Goal: Task Accomplishment & Management: Manage account settings

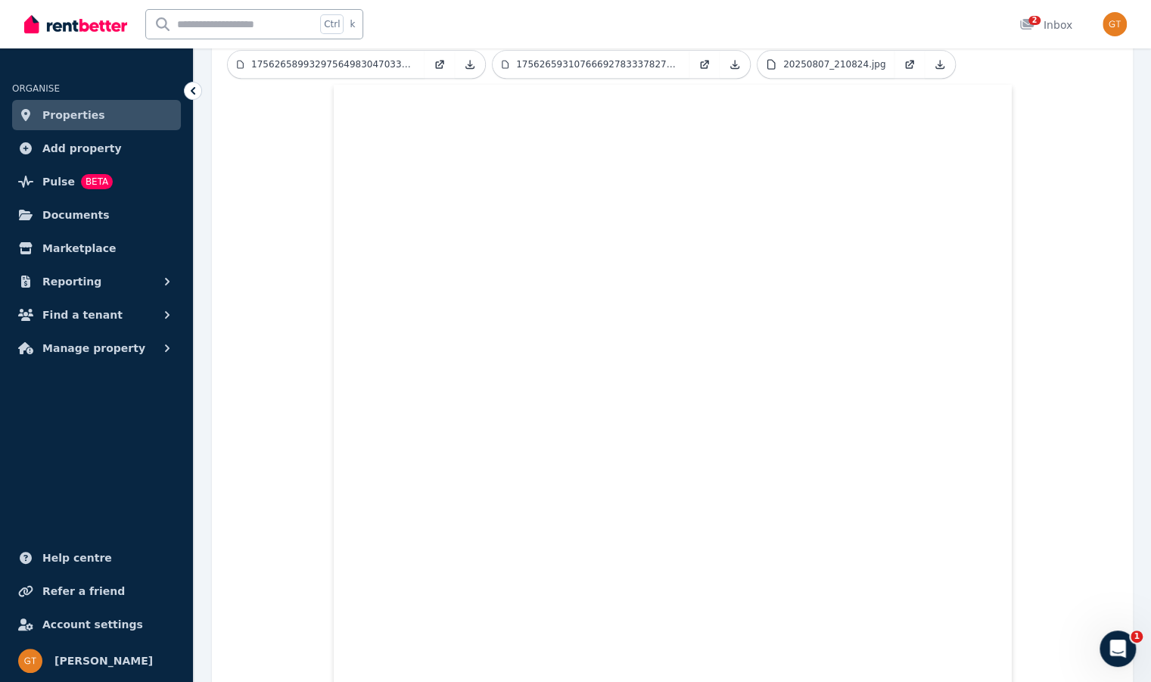
drag, startPoint x: 0, startPoint y: 0, endPoint x: 83, endPoint y: 111, distance: 139.0
click at [83, 111] on span "Properties" at bounding box center [73, 115] width 63 height 18
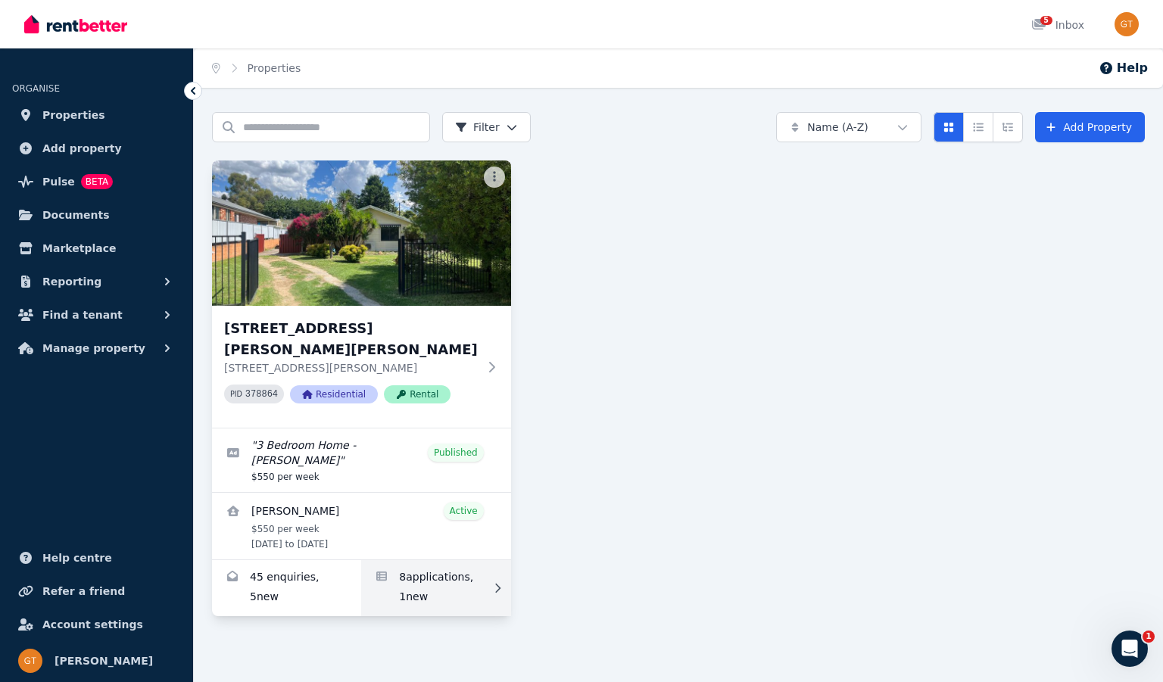
click at [417, 560] on link "Applications for 154 Vittoria St, Robin Hill" at bounding box center [435, 588] width 149 height 56
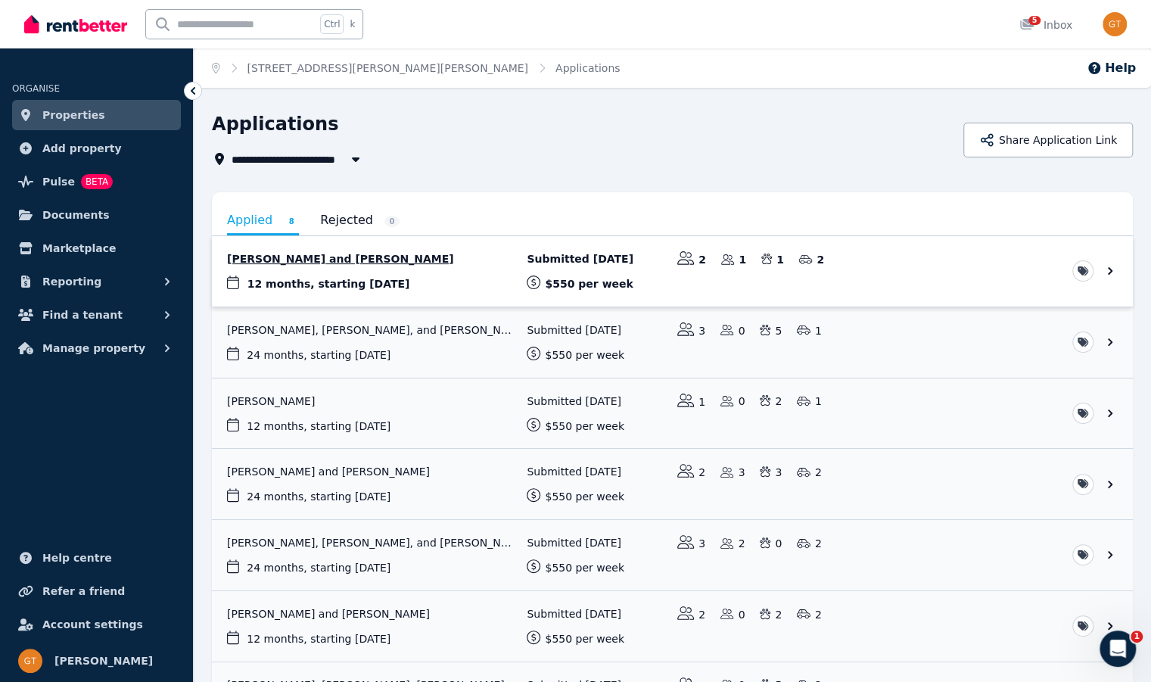
click at [453, 261] on link "View application: Ashlei Corby and Ashley Riley" at bounding box center [672, 271] width 921 height 70
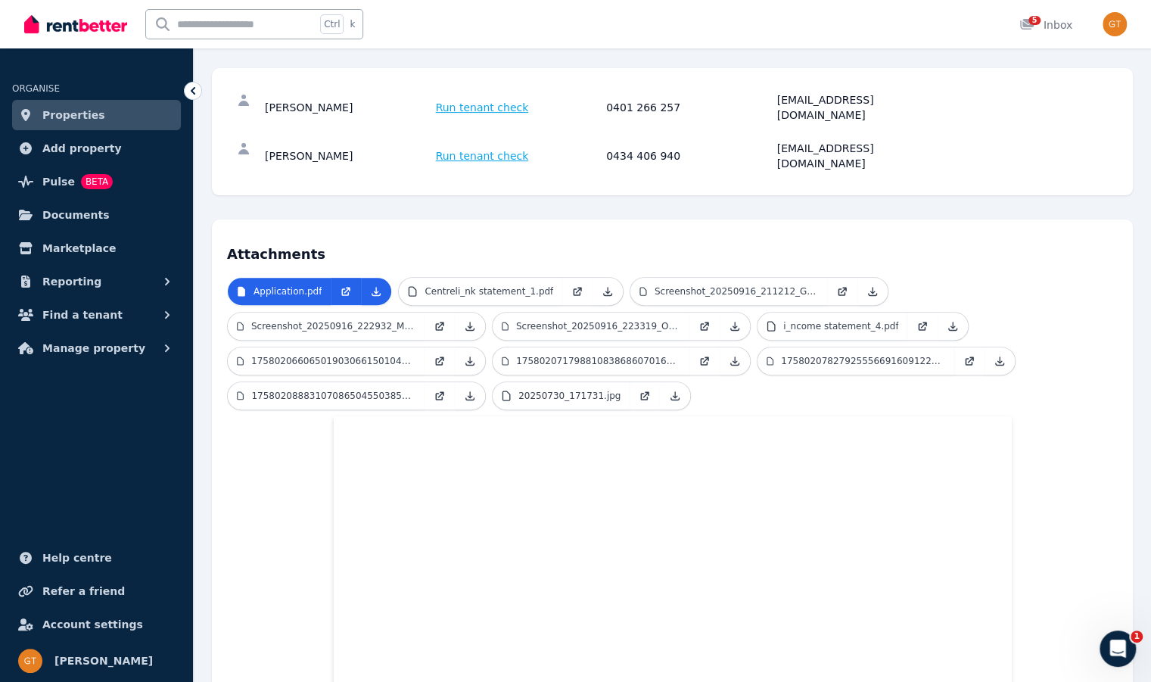
scroll to position [188, 0]
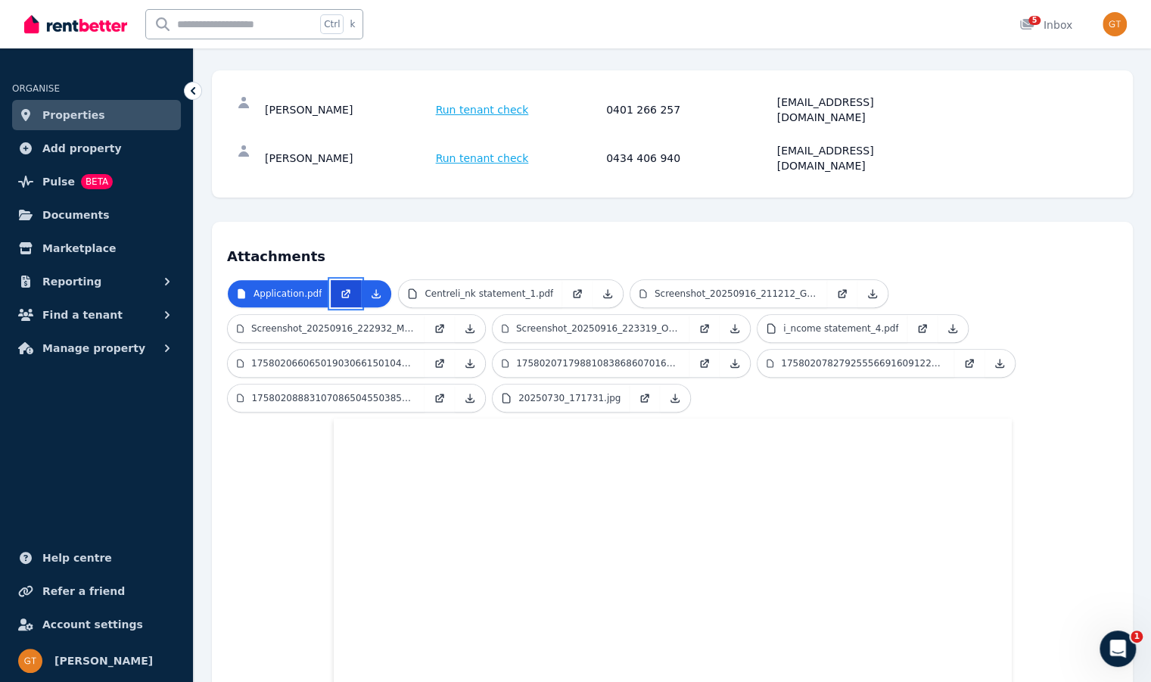
click at [347, 280] on link at bounding box center [346, 293] width 30 height 27
click at [109, 119] on link "Properties" at bounding box center [96, 115] width 169 height 30
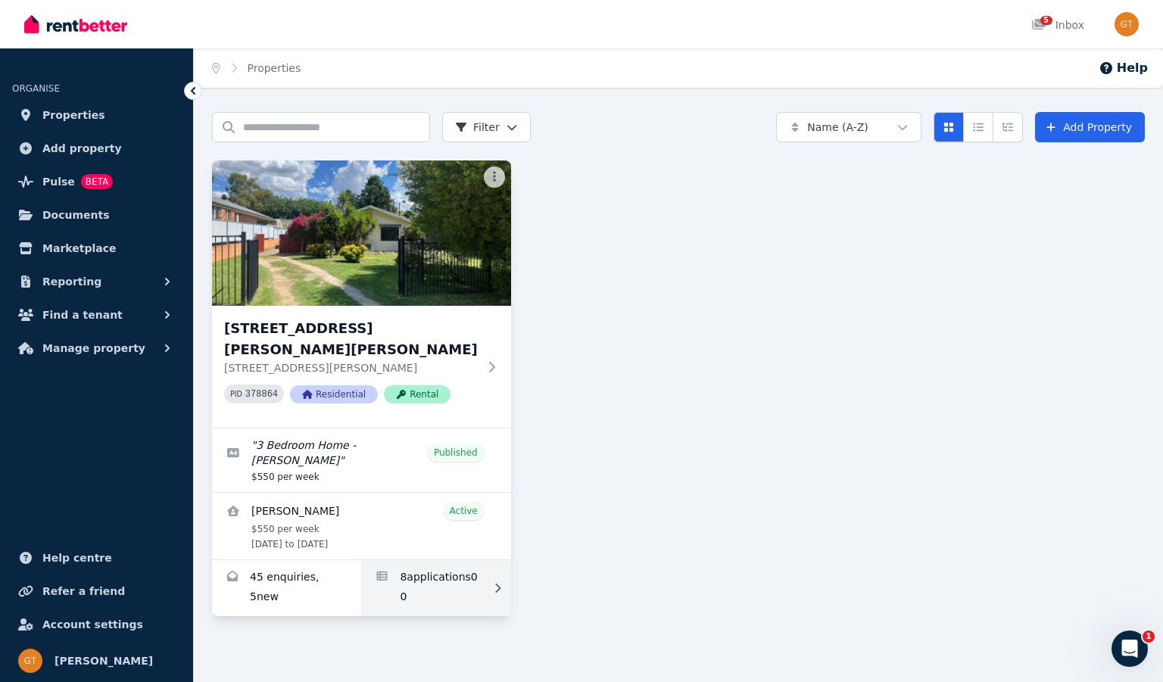
click at [428, 562] on link "Applications for 154 Vittoria St, Robin Hill" at bounding box center [435, 588] width 149 height 56
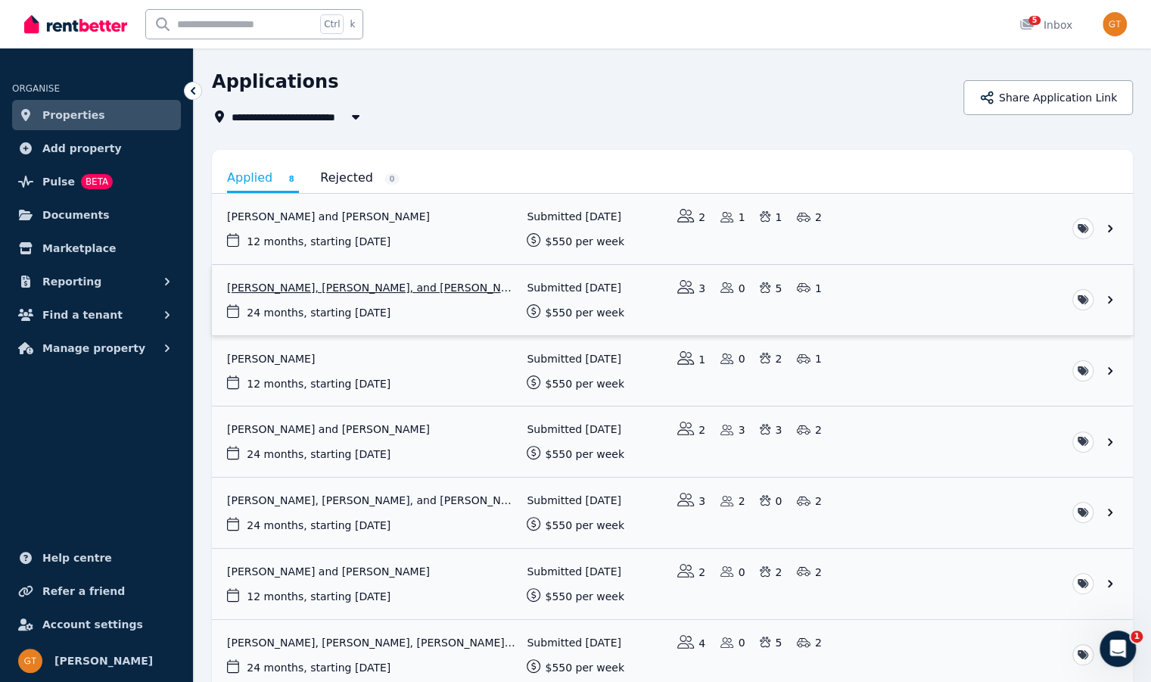
scroll to position [42, 0]
click at [856, 367] on link "View application: Tahlia Reid" at bounding box center [672, 372] width 921 height 70
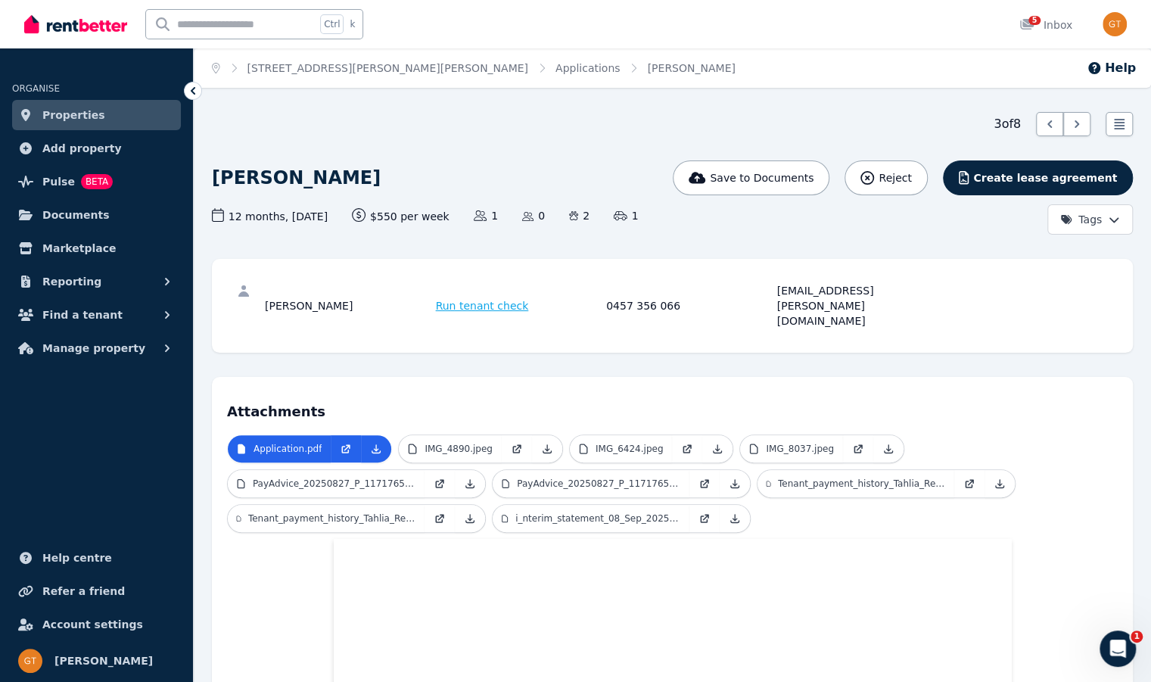
scroll to position [76, 0]
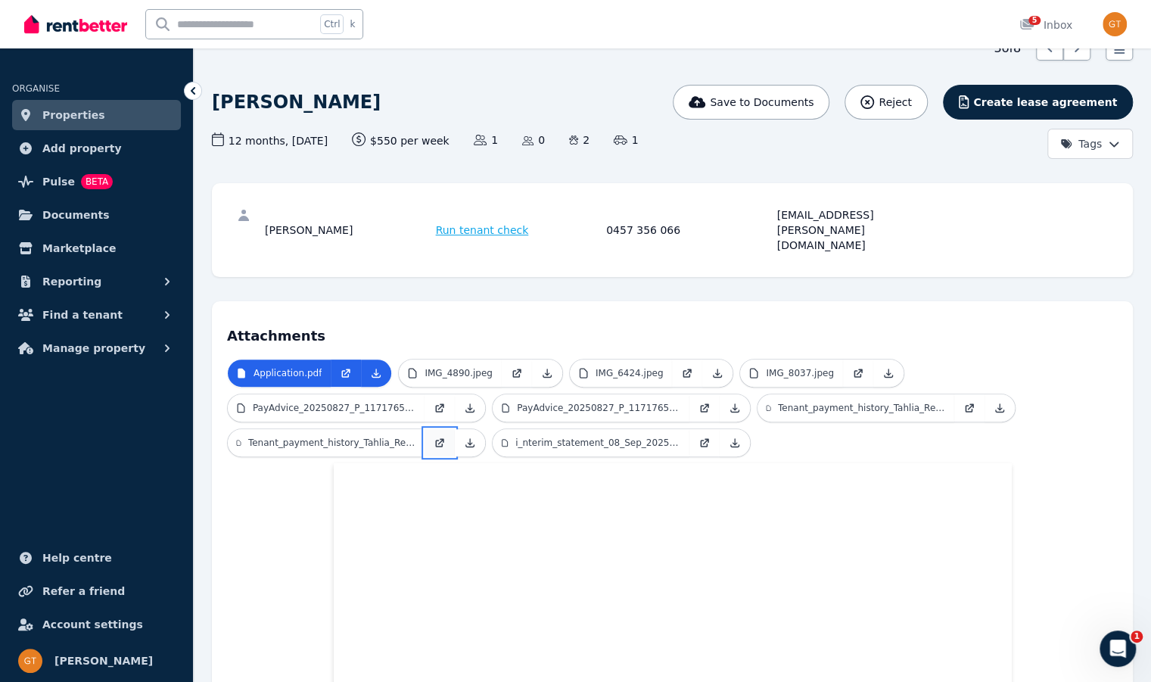
click at [441, 437] on icon at bounding box center [440, 443] width 12 height 12
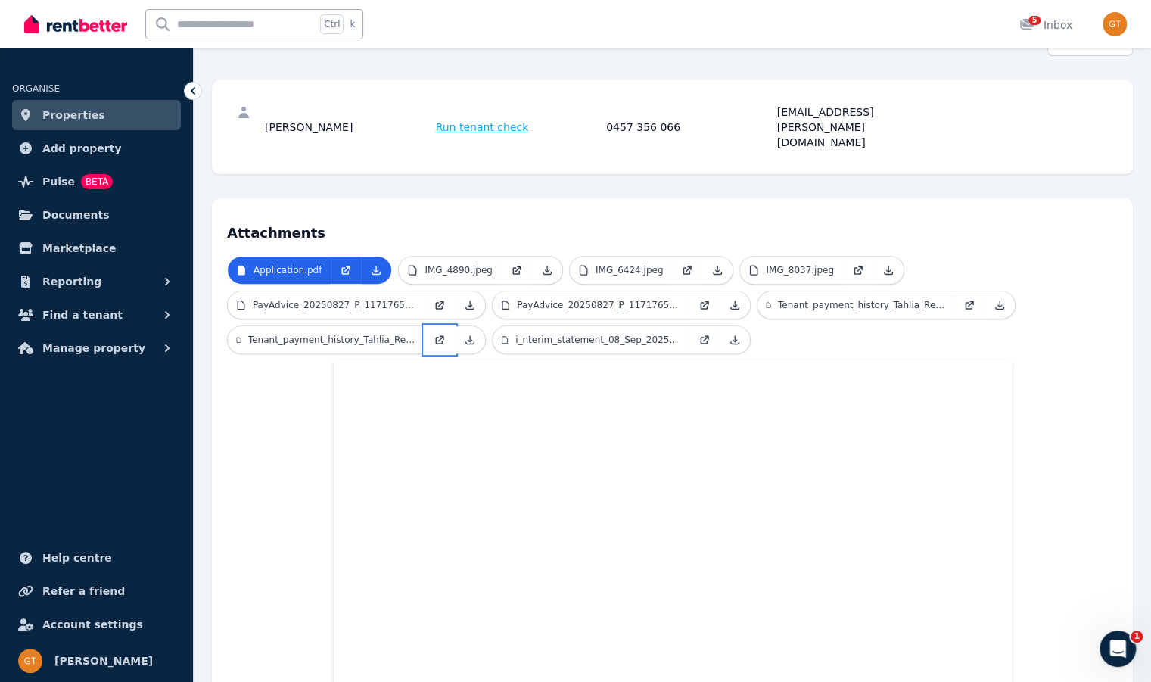
scroll to position [227, 0]
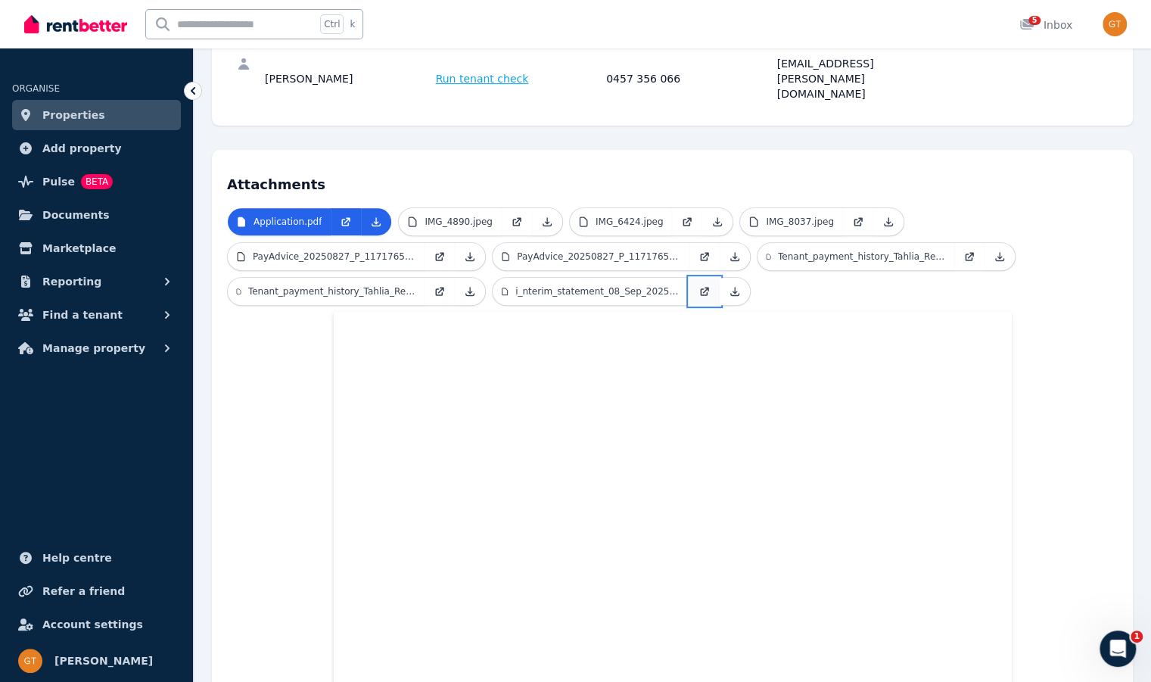
click at [705, 285] on icon at bounding box center [705, 291] width 12 height 12
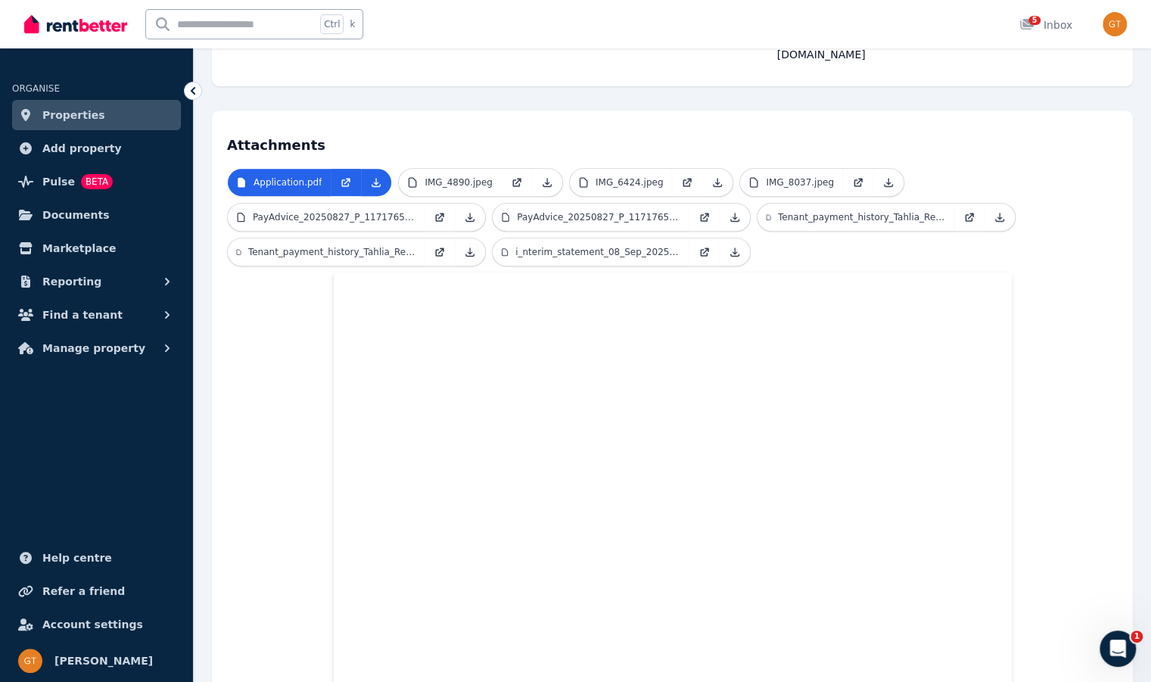
scroll to position [303, 0]
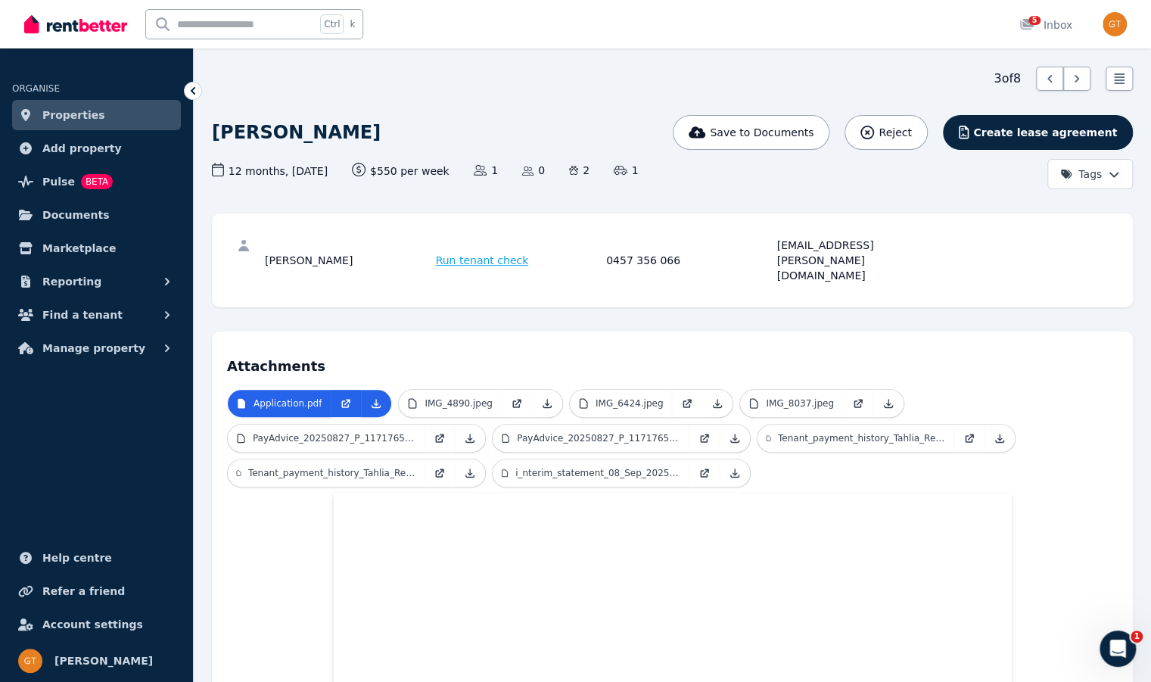
scroll to position [0, 0]
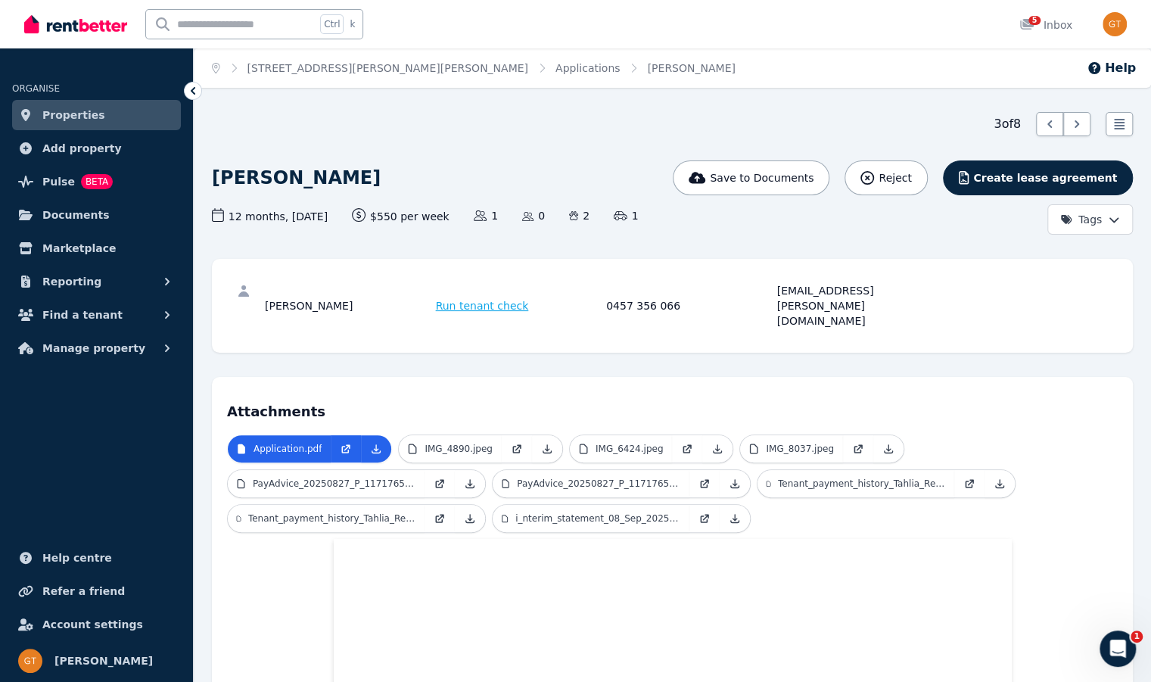
click at [94, 114] on link "Properties" at bounding box center [96, 115] width 169 height 30
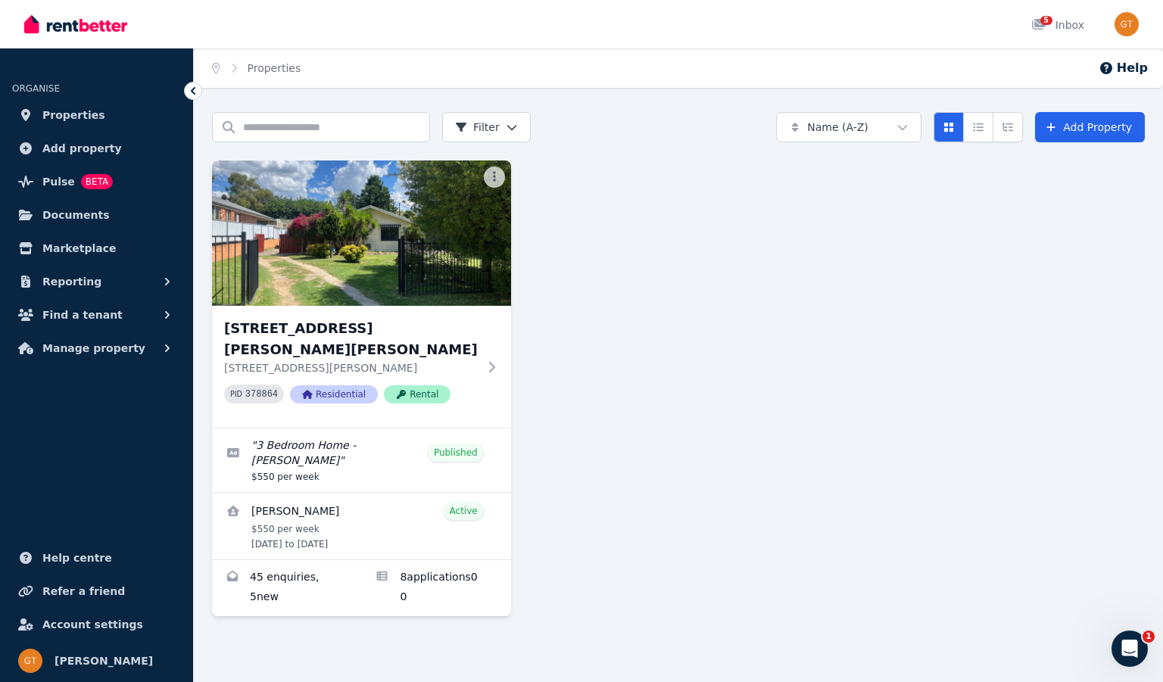
click at [772, 503] on div "[STREET_ADDRESS][GEOGRAPHIC_DATA][PERSON_NAME][STREET_ADDRESS][PERSON_NAME] PID…" at bounding box center [678, 388] width 933 height 456
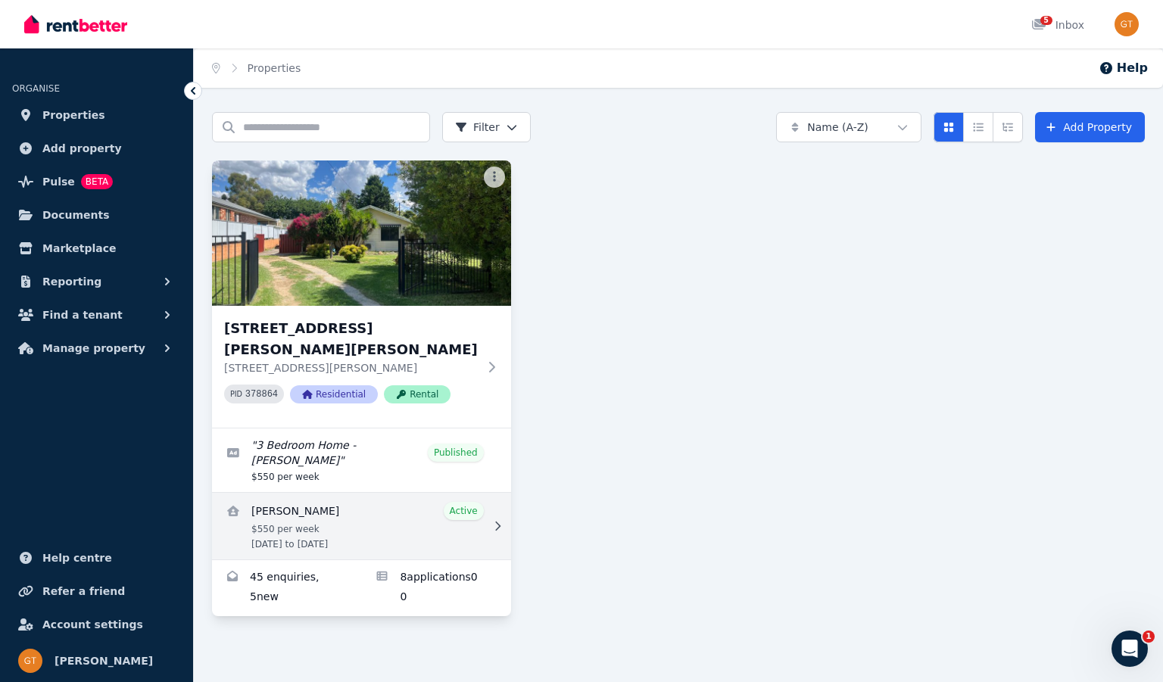
click at [377, 493] on link "View details for Tiffany Turner" at bounding box center [361, 526] width 299 height 67
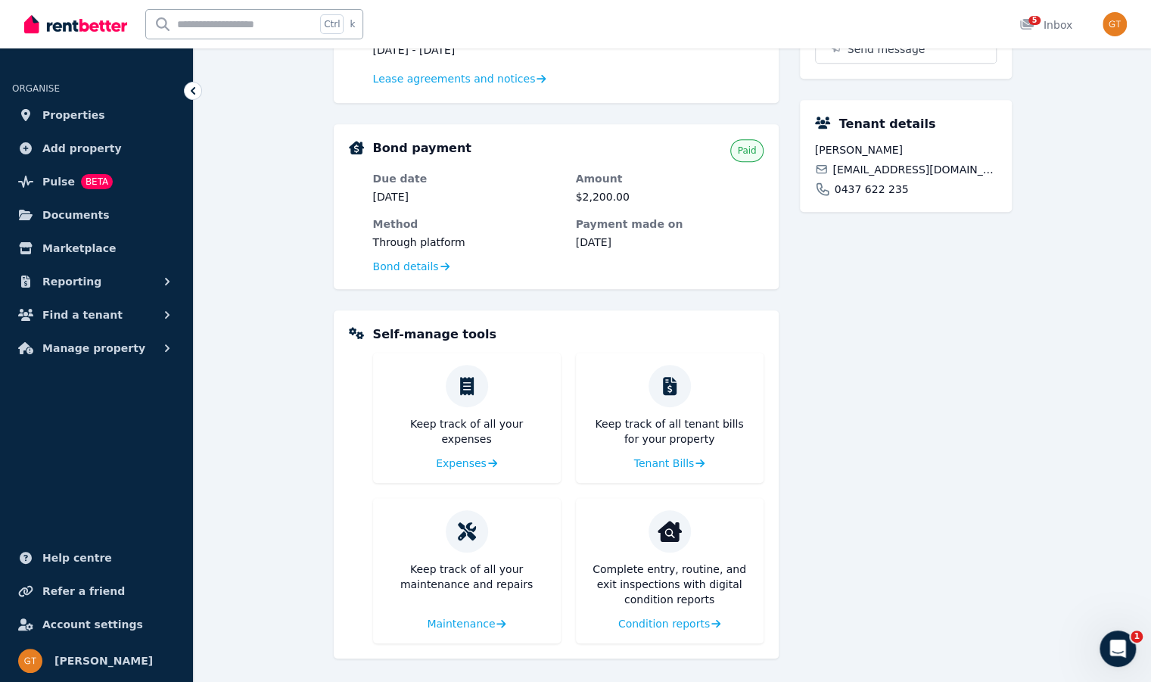
scroll to position [405, 0]
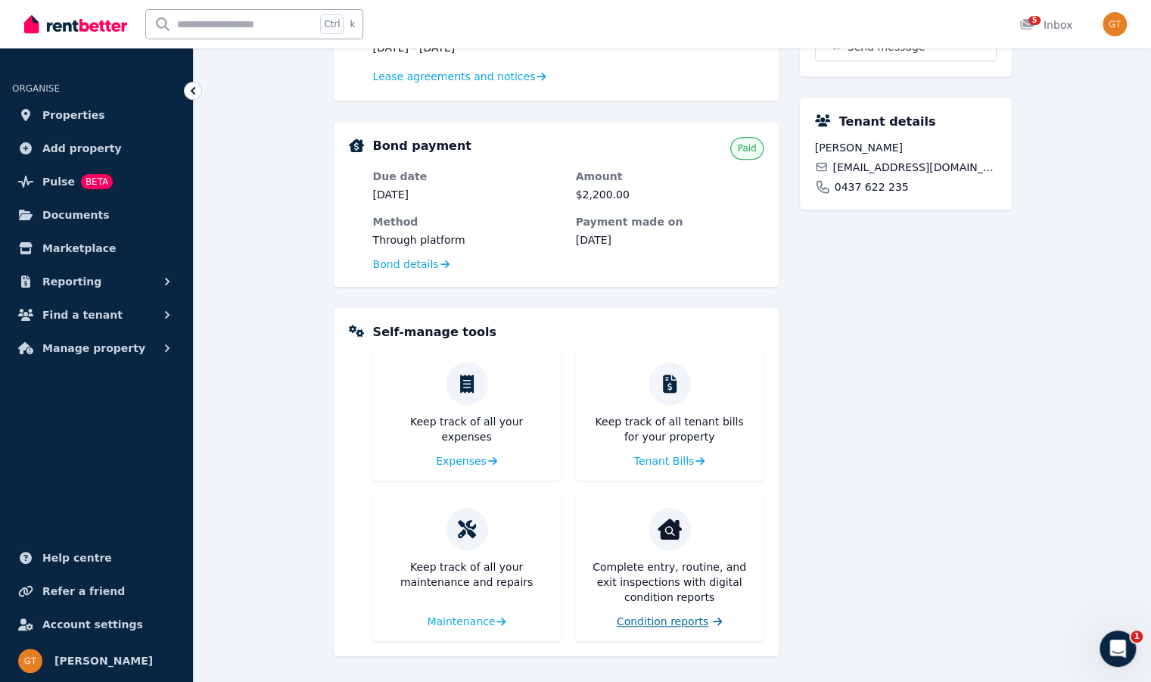
click at [690, 621] on span "Condition reports" at bounding box center [663, 621] width 92 height 15
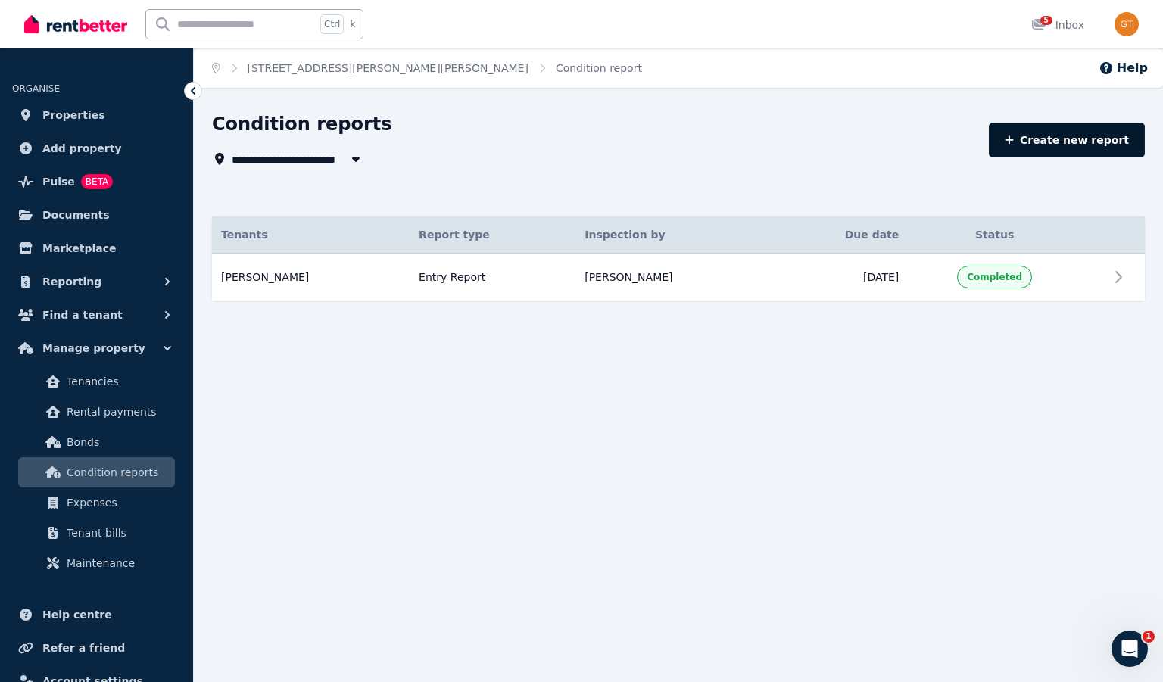
click at [1101, 142] on link "Create new report" at bounding box center [1067, 140] width 156 height 35
click at [328, 70] on link "[STREET_ADDRESS][PERSON_NAME][PERSON_NAME]" at bounding box center [388, 68] width 281 height 12
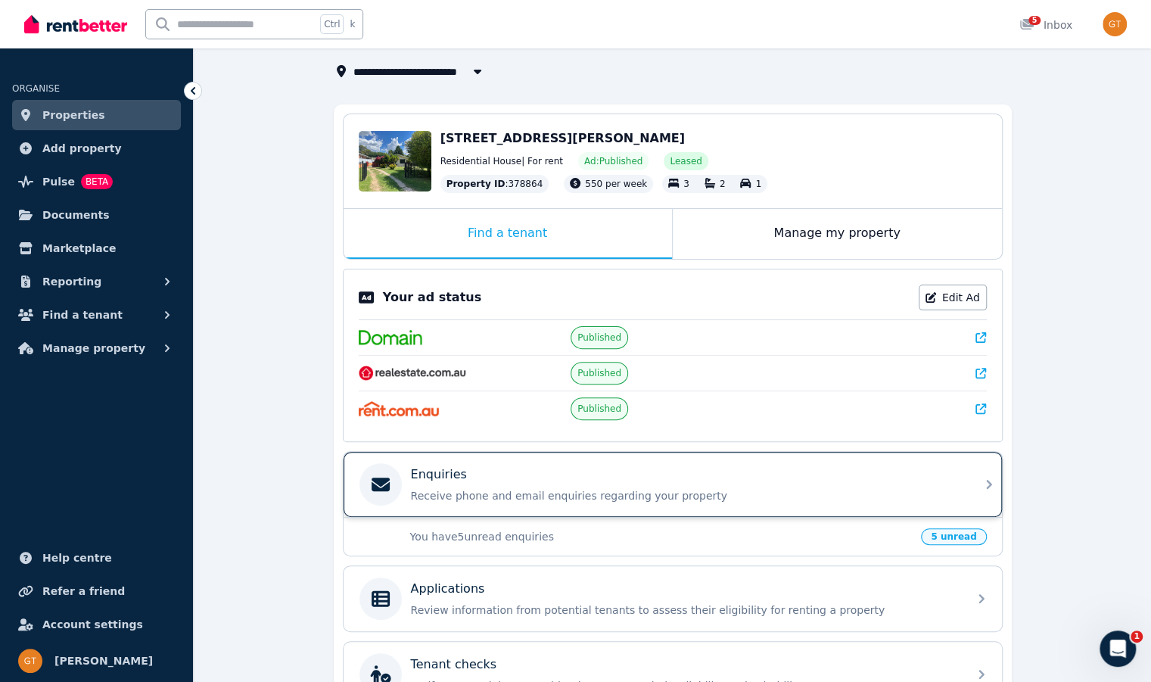
scroll to position [20, 0]
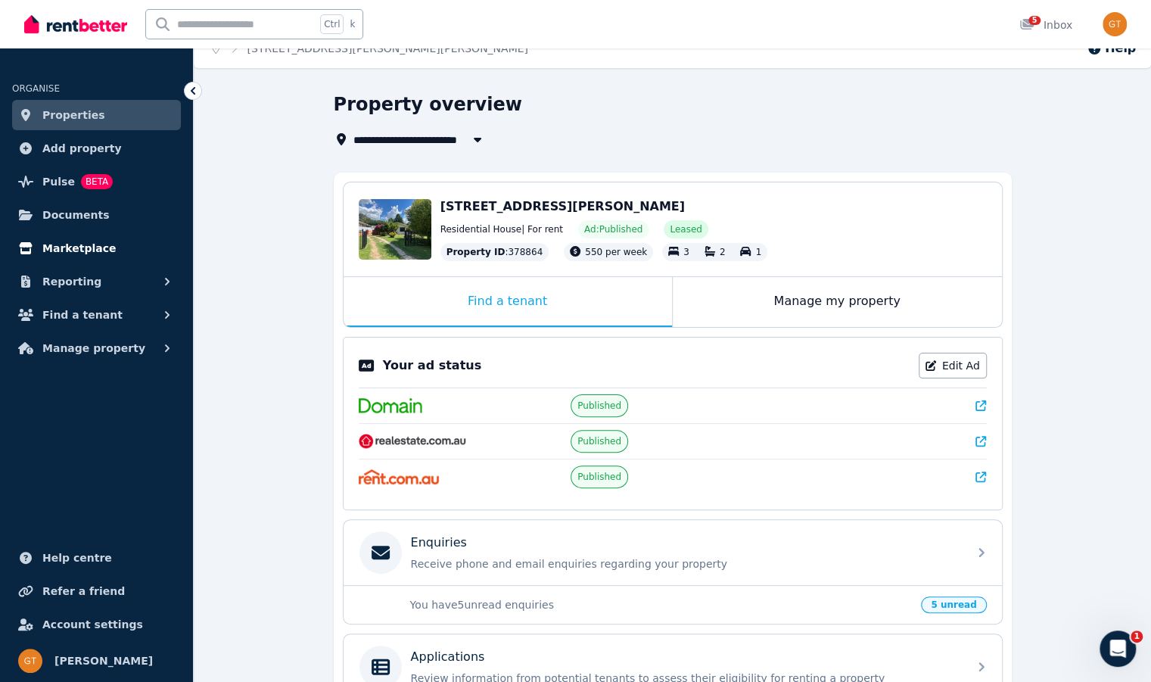
click at [90, 241] on span "Marketplace" at bounding box center [78, 248] width 73 height 18
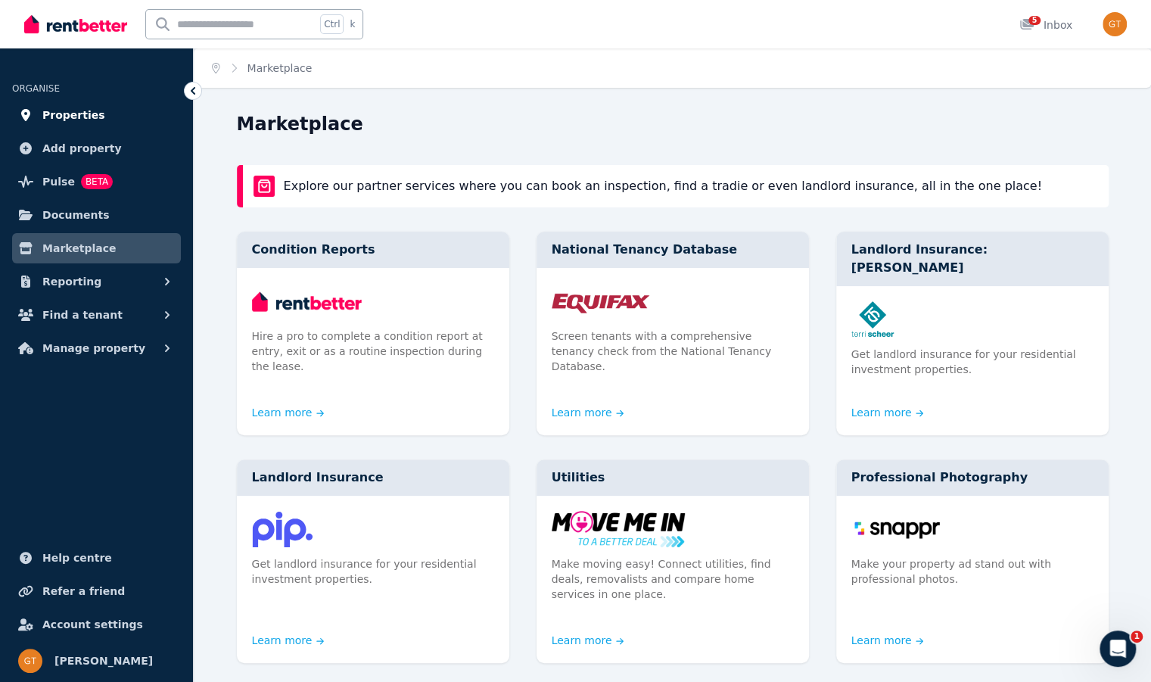
click at [98, 119] on link "Properties" at bounding box center [96, 115] width 169 height 30
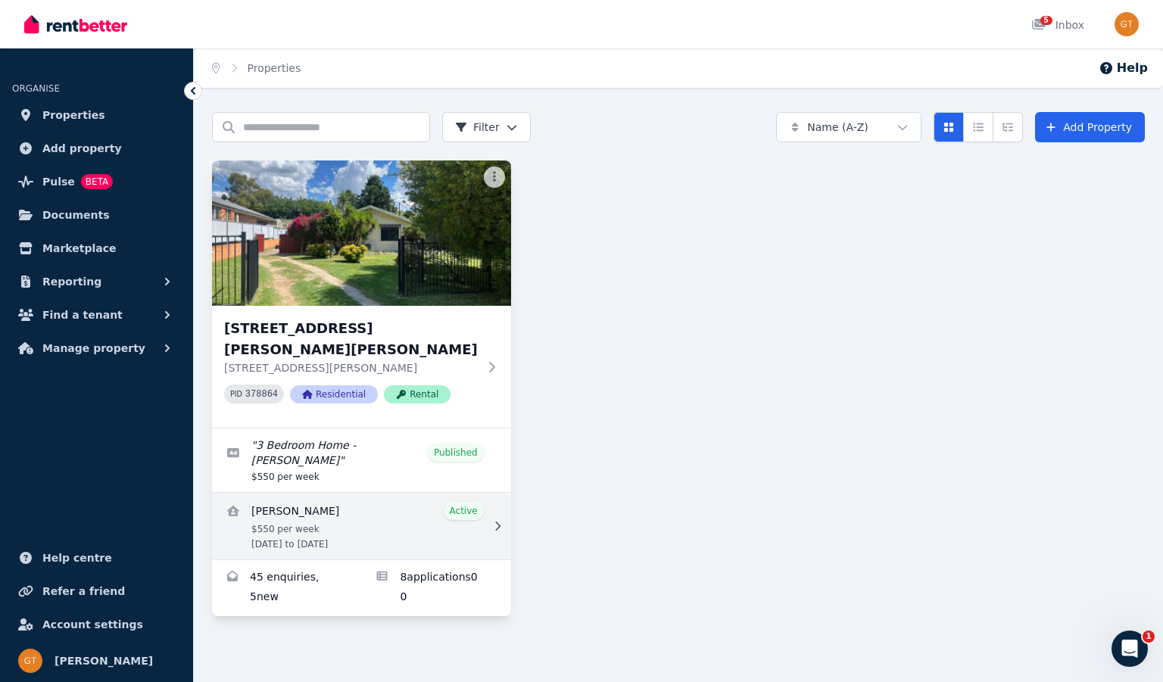
click at [375, 493] on link "View details for Tiffany Turner" at bounding box center [361, 526] width 299 height 67
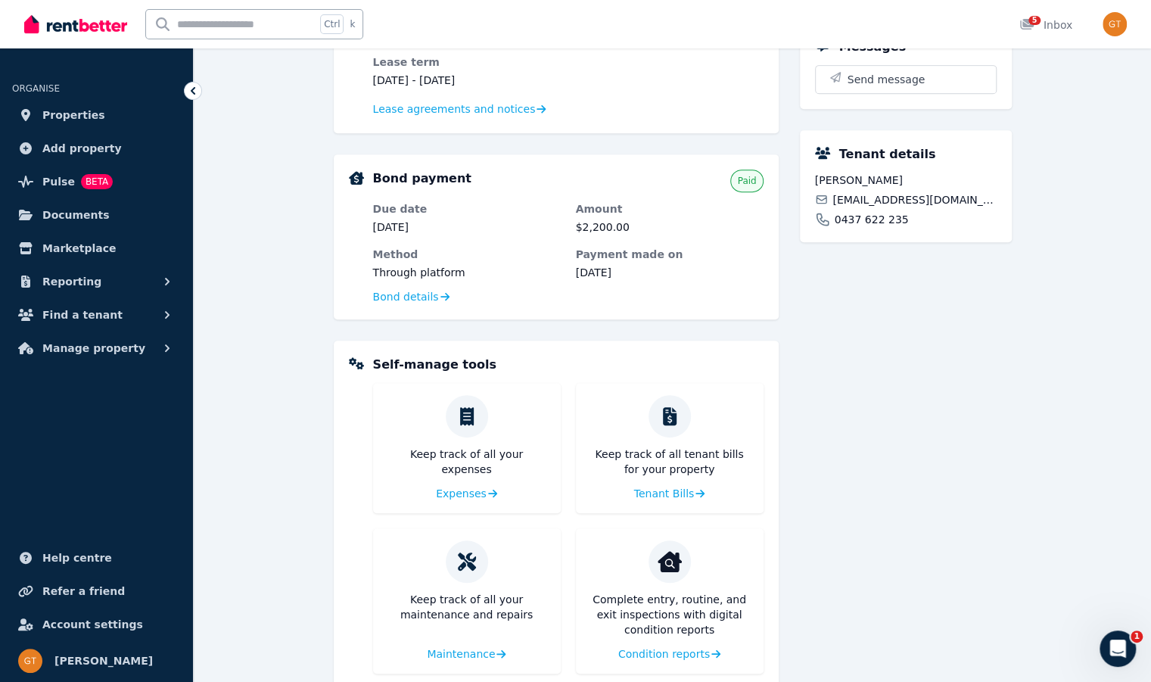
scroll to position [378, 0]
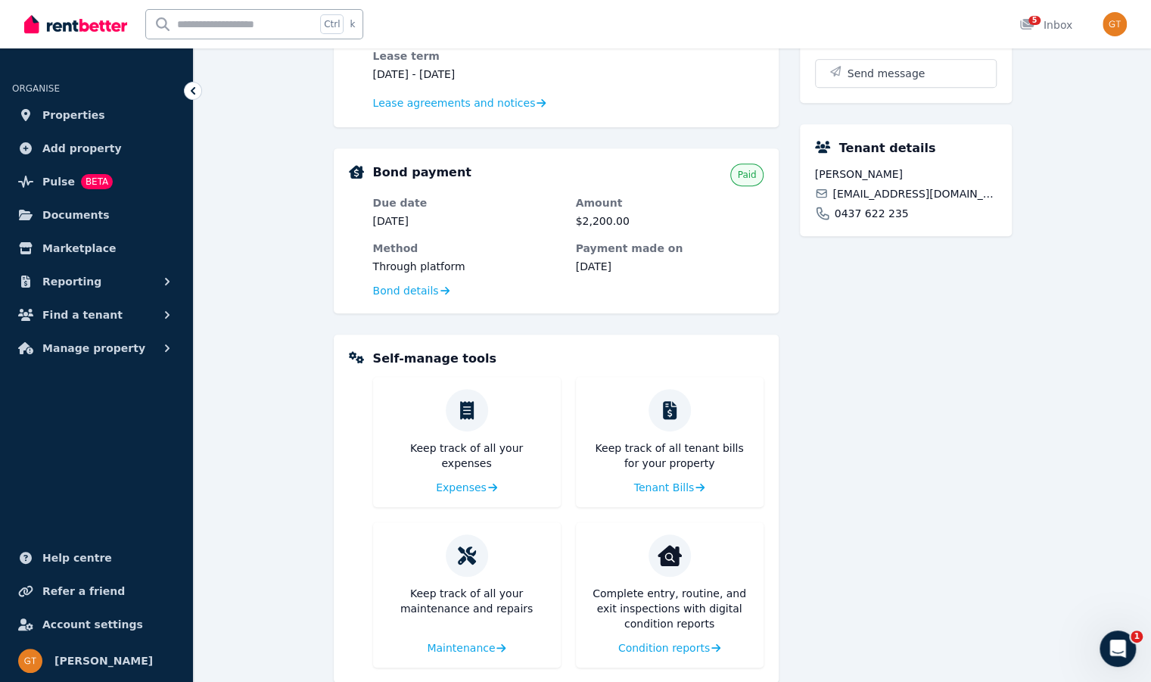
click at [476, 449] on p "Keep track of all your expenses" at bounding box center [466, 456] width 163 height 30
drag, startPoint x: 476, startPoint y: 449, endPoint x: 448, endPoint y: 448, distance: 28.0
click at [448, 448] on p "Keep track of all your expenses" at bounding box center [466, 456] width 163 height 30
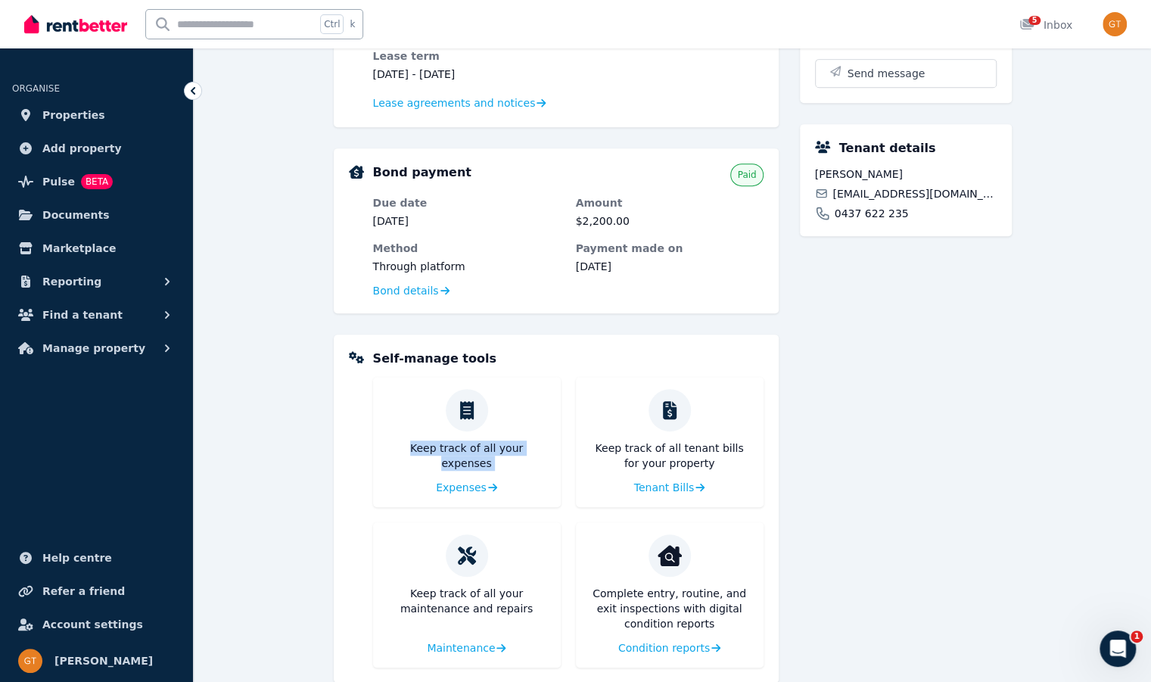
click at [457, 447] on p "Keep track of all your expenses" at bounding box center [466, 456] width 163 height 30
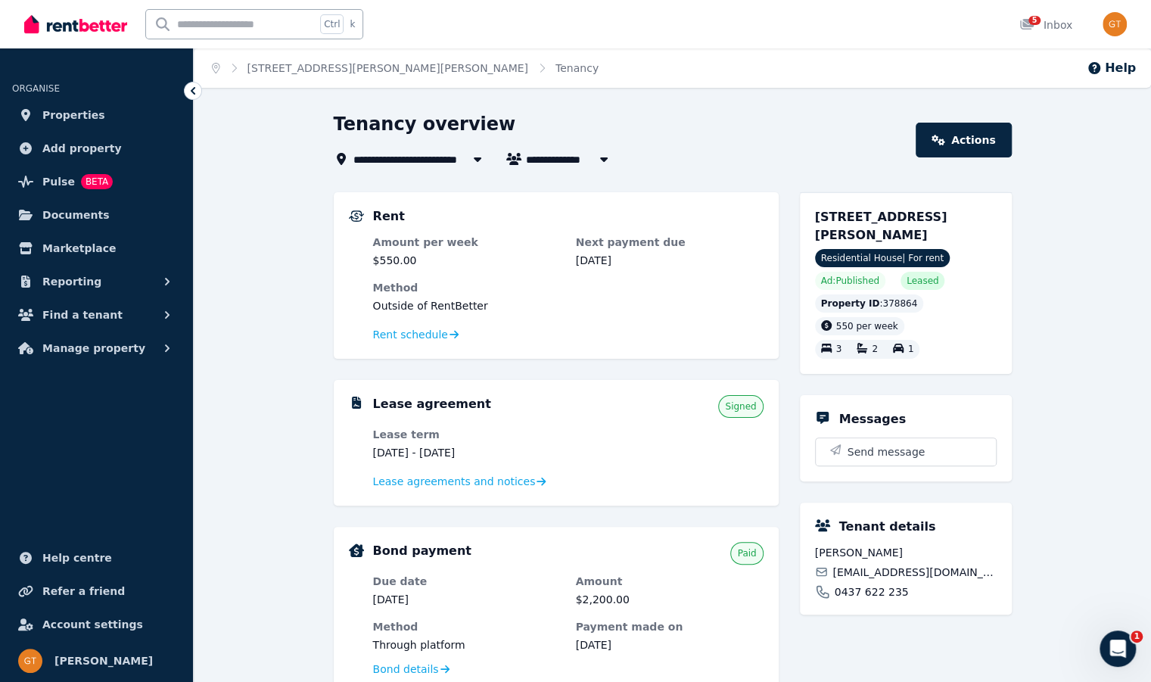
scroll to position [0, 0]
click at [497, 479] on span "Lease agreements and notices" at bounding box center [454, 481] width 163 height 15
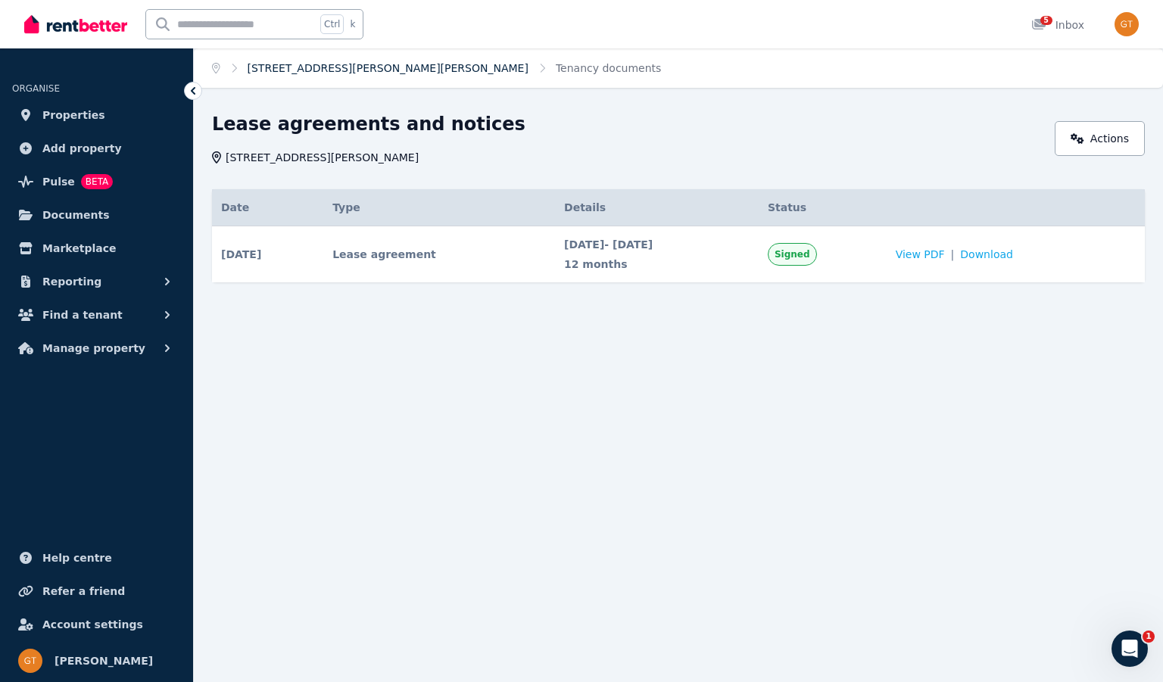
click at [277, 69] on link "[STREET_ADDRESS][PERSON_NAME][PERSON_NAME]" at bounding box center [388, 68] width 281 height 12
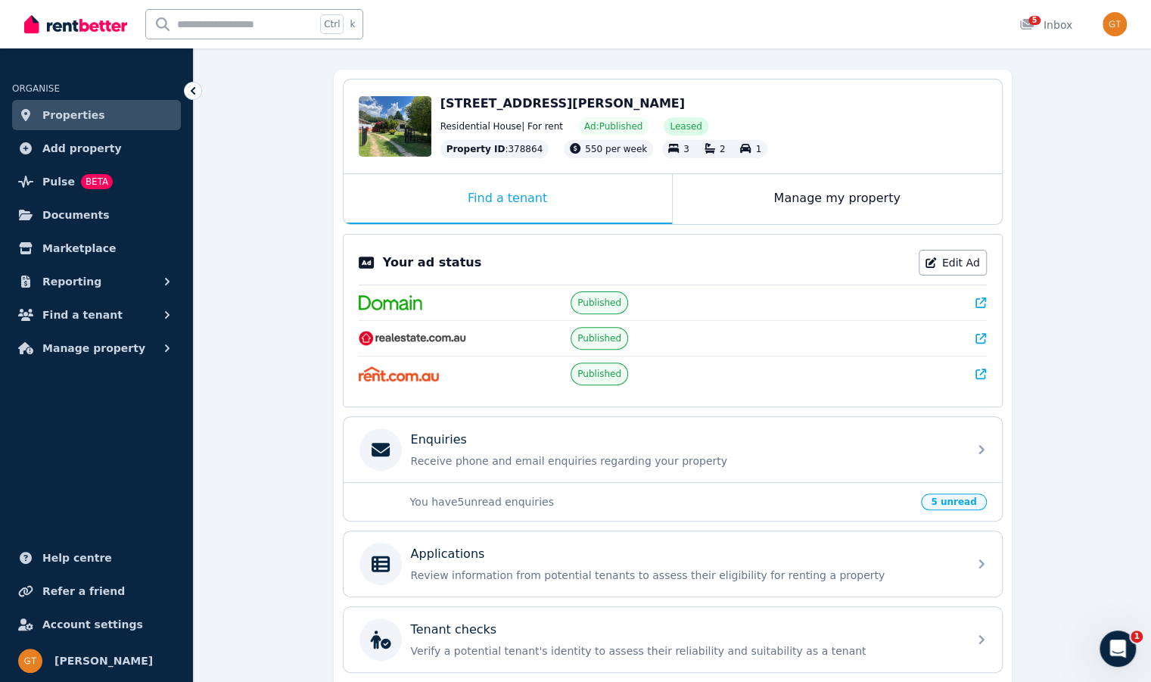
scroll to position [95, 0]
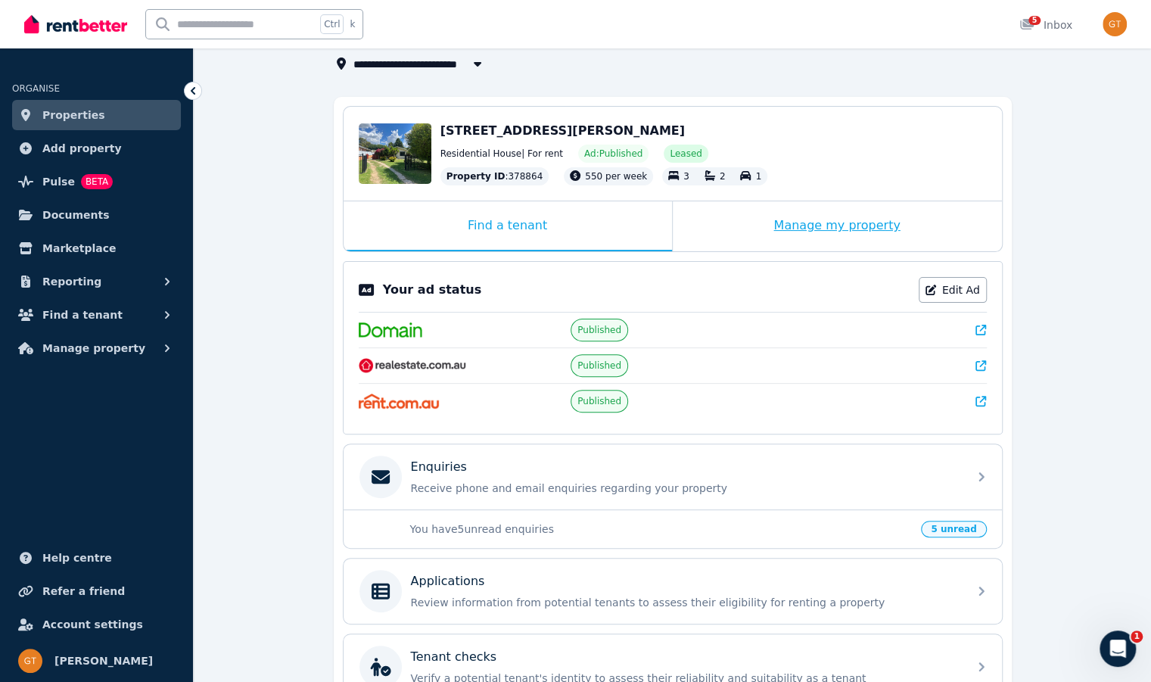
click at [799, 238] on div "Manage my property" at bounding box center [837, 226] width 329 height 50
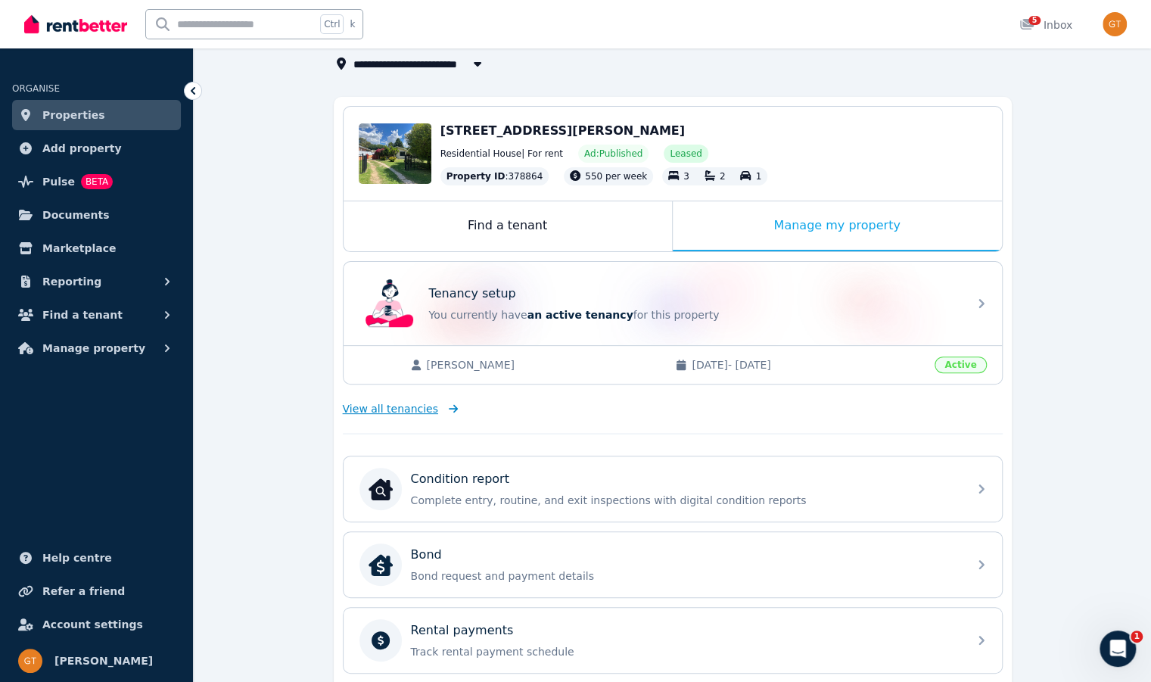
click at [419, 409] on span "View all tenancies" at bounding box center [390, 408] width 95 height 15
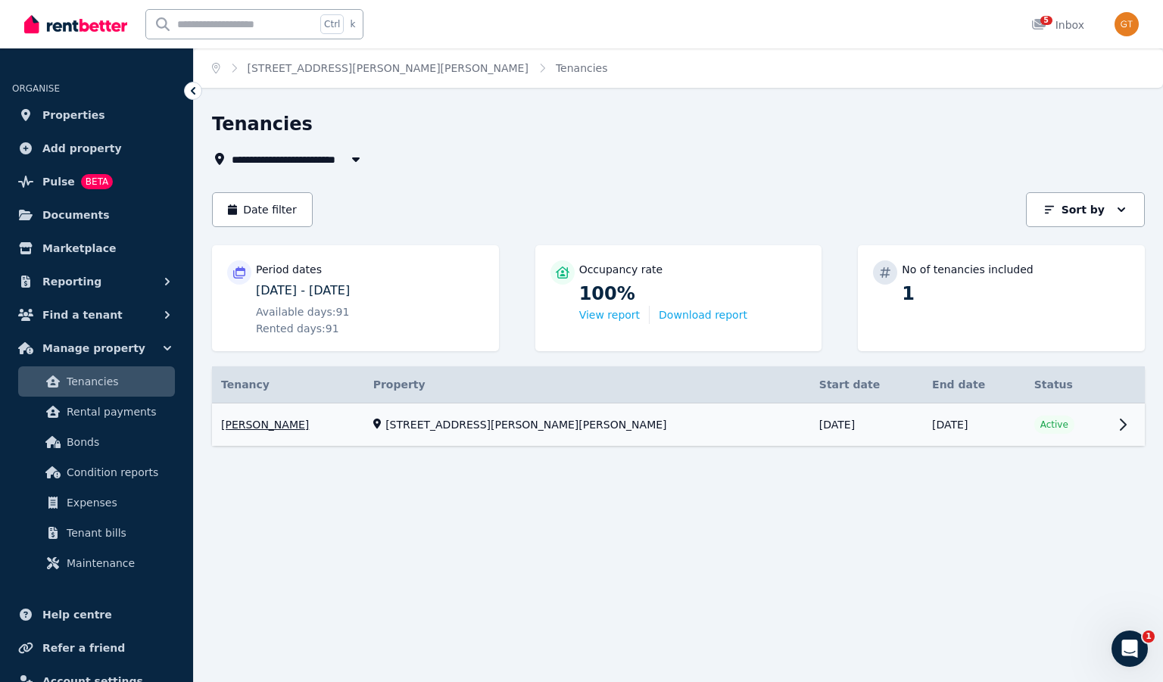
click at [991, 428] on link "View property details" at bounding box center [678, 424] width 933 height 43
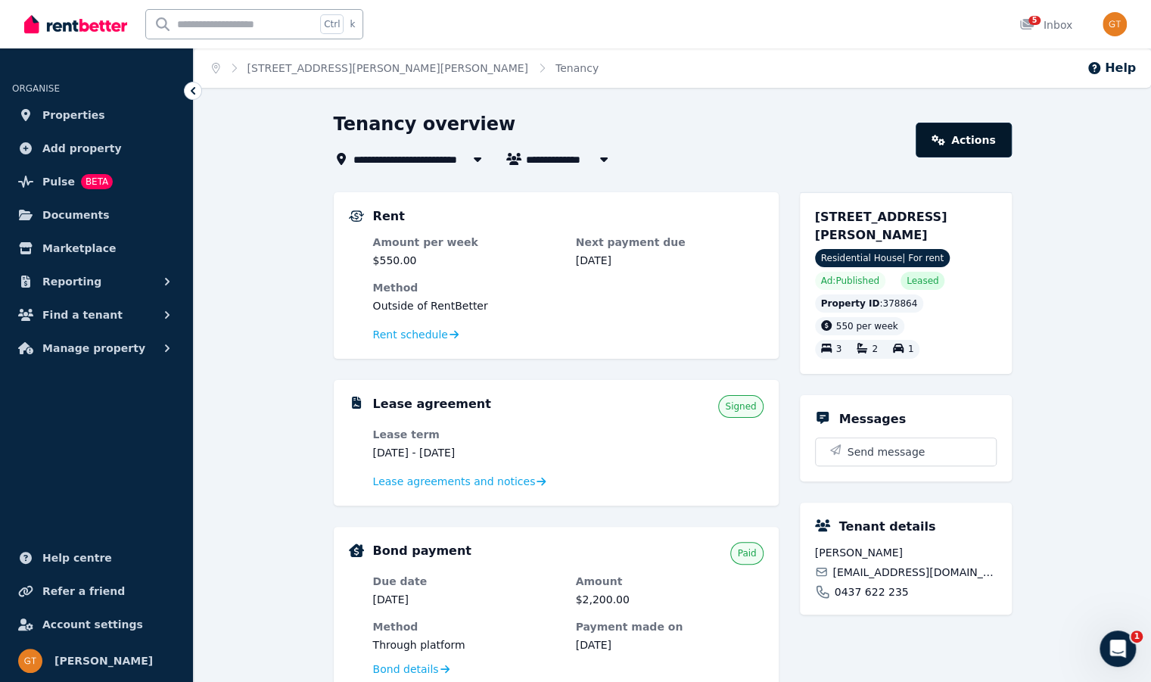
click at [945, 139] on icon at bounding box center [939, 140] width 14 height 11
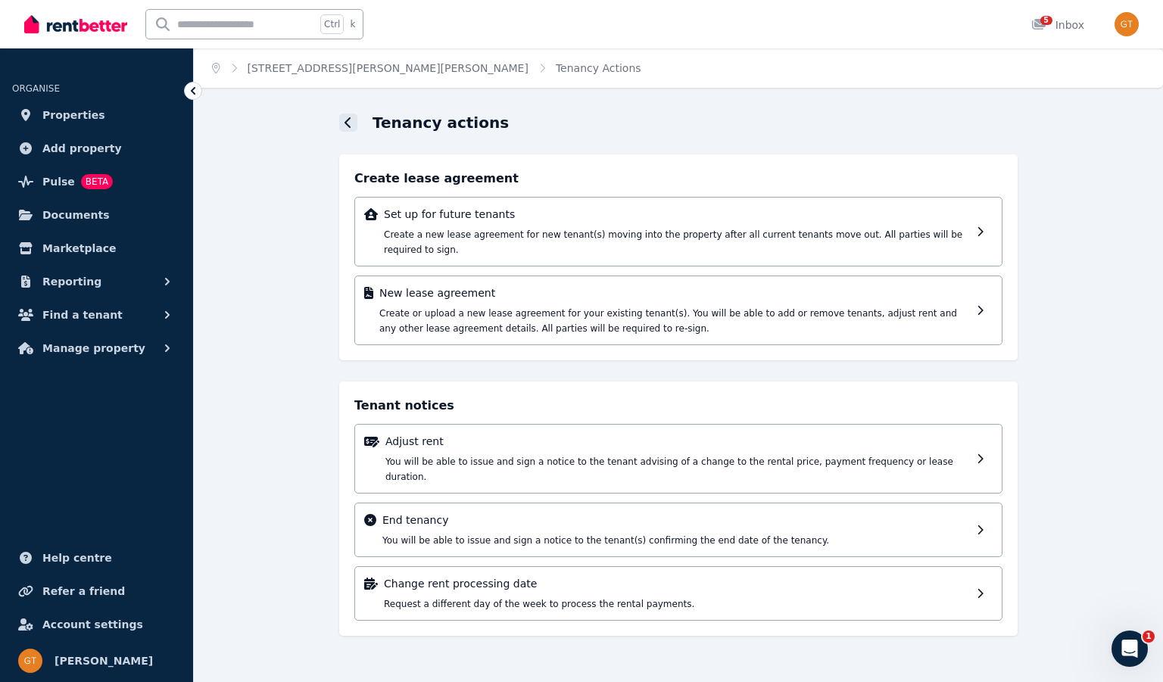
click at [350, 125] on icon at bounding box center [348, 123] width 8 height 12
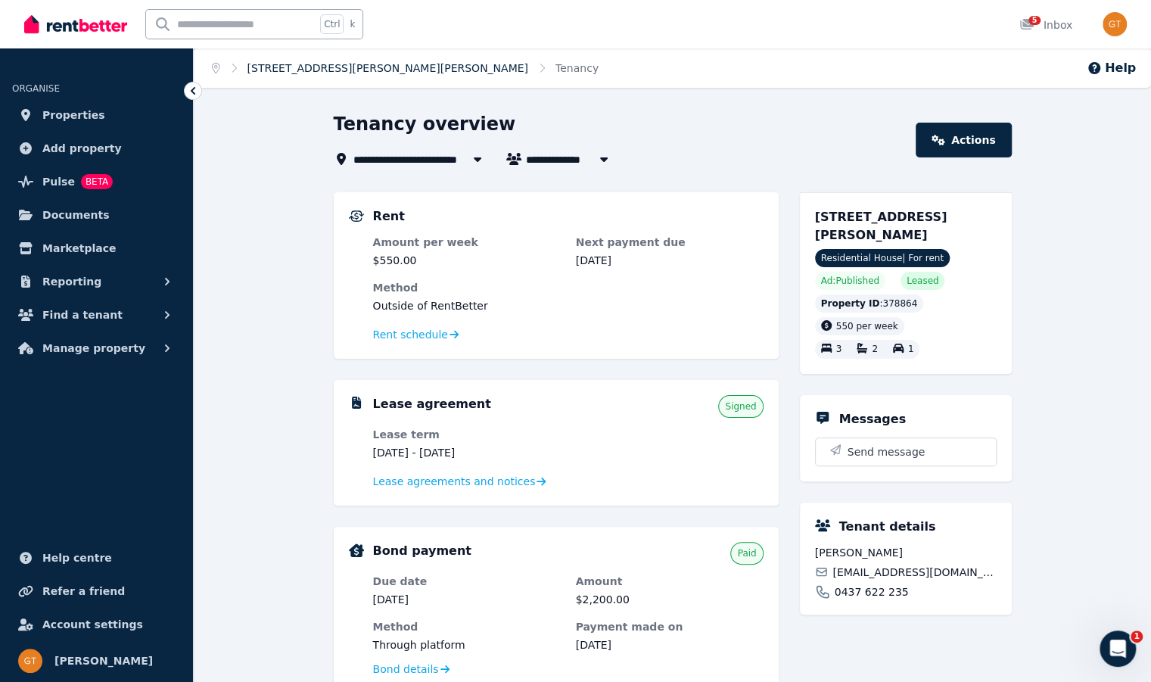
click at [303, 70] on link "[STREET_ADDRESS][PERSON_NAME][PERSON_NAME]" at bounding box center [388, 68] width 281 height 12
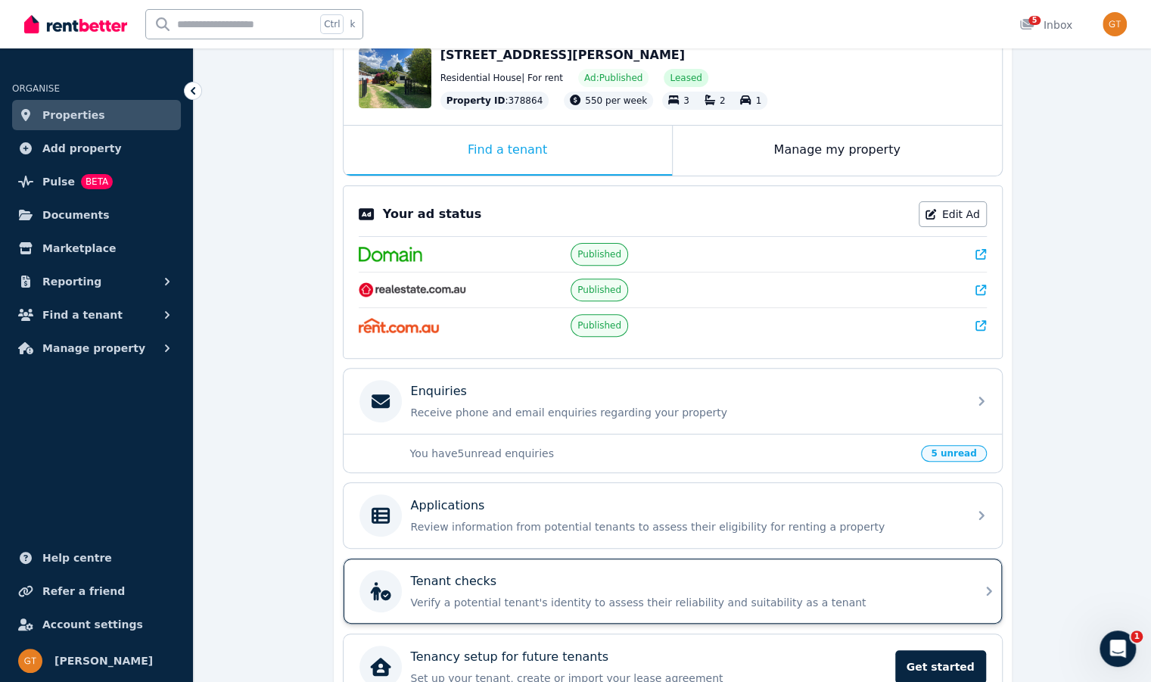
scroll to position [171, 0]
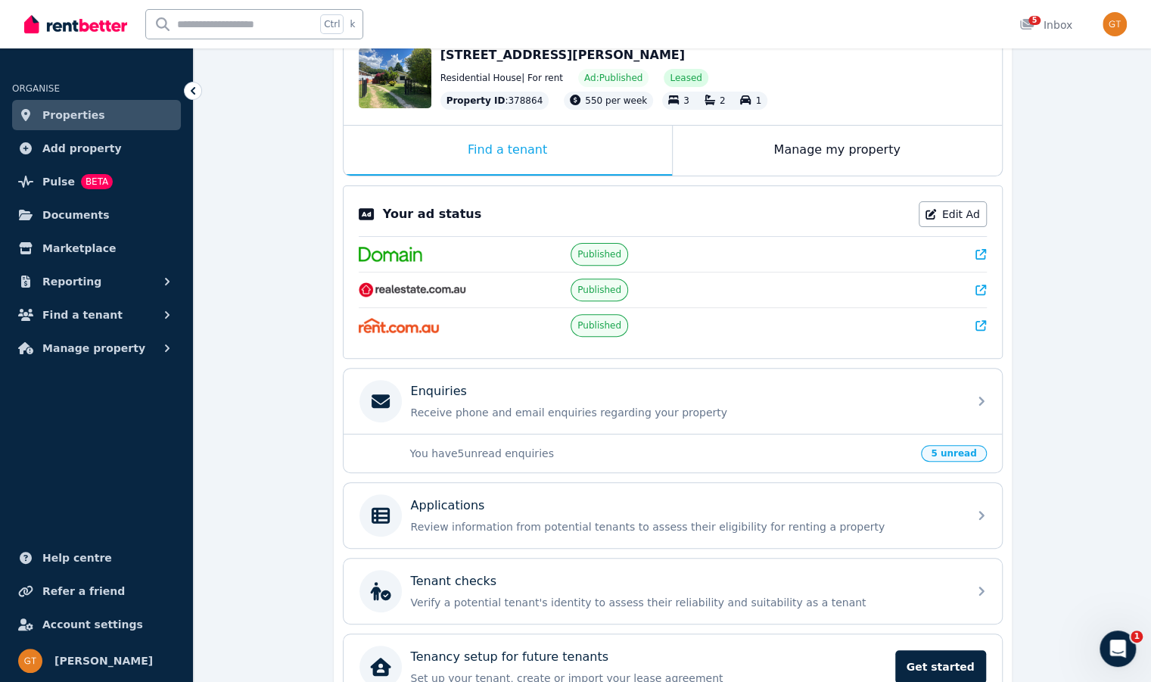
click at [309, 468] on div "**********" at bounding box center [672, 354] width 957 height 826
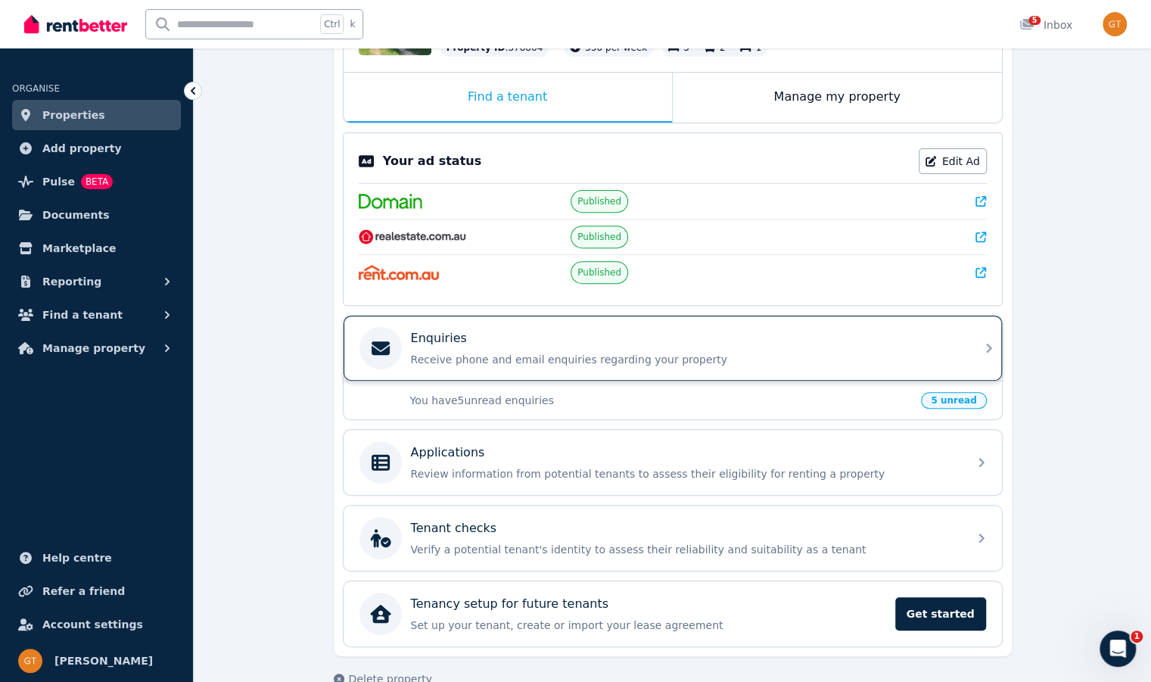
scroll to position [227, 0]
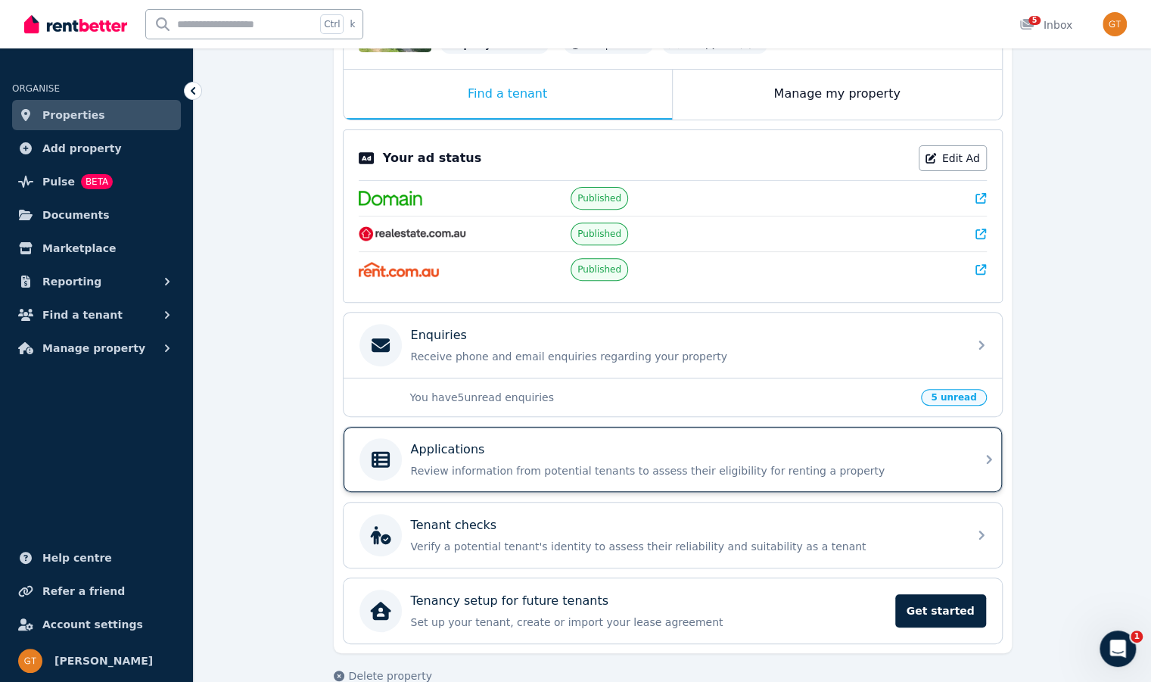
click at [755, 463] on p "Review information from potential tenants to assess their eligibility for renti…" at bounding box center [685, 470] width 548 height 15
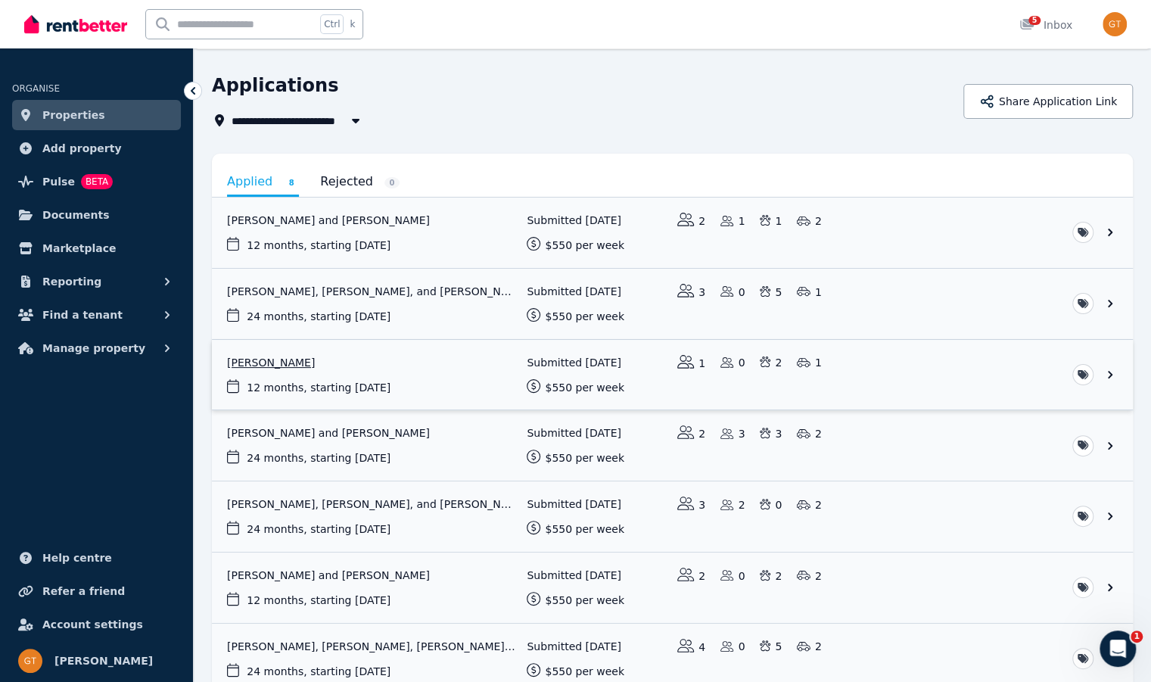
scroll to position [76, 0]
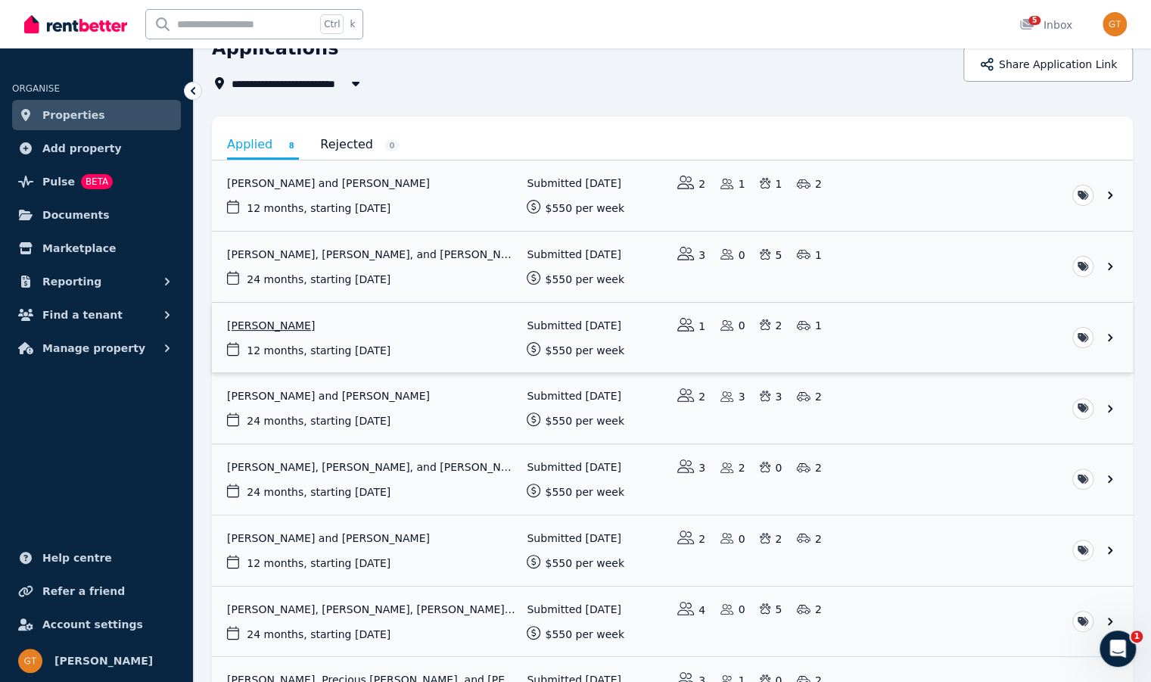
click at [843, 335] on link "View application: Tahlia Reid" at bounding box center [672, 338] width 921 height 70
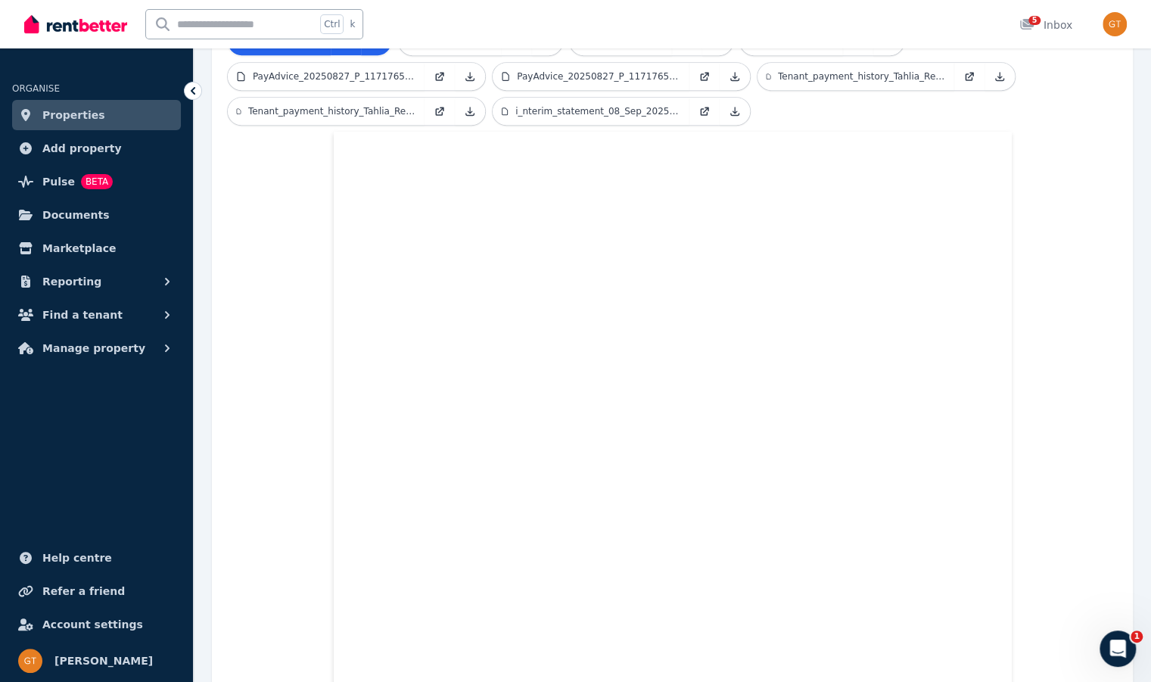
scroll to position [279, 0]
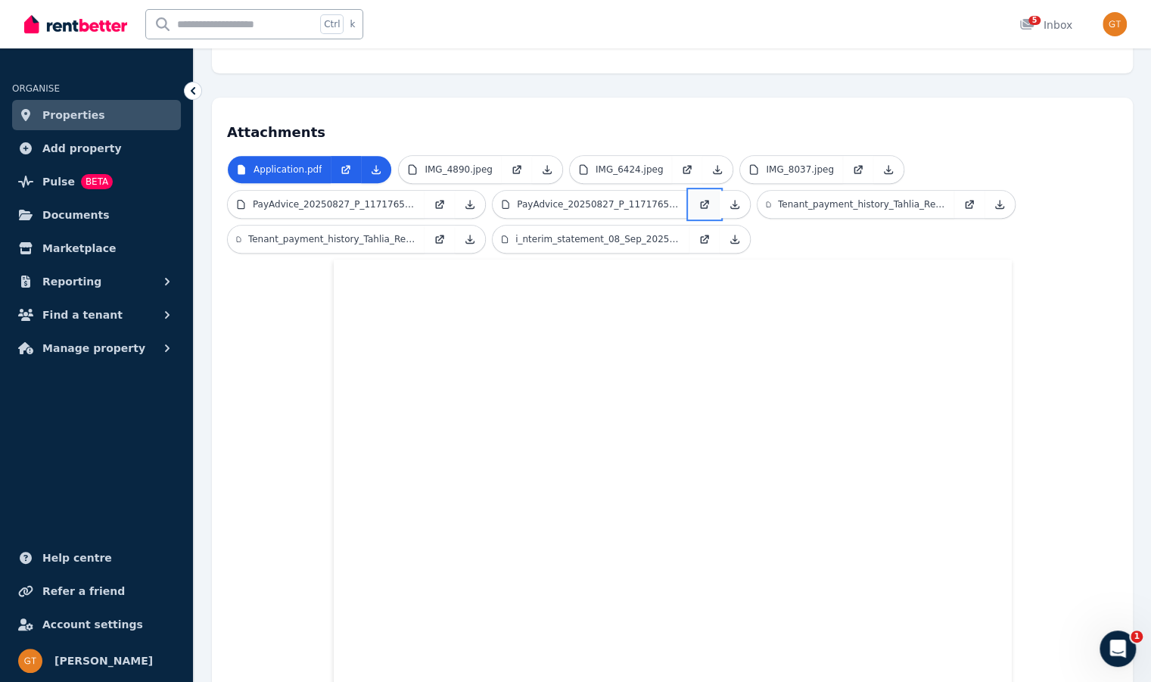
click at [699, 198] on icon at bounding box center [705, 204] width 12 height 12
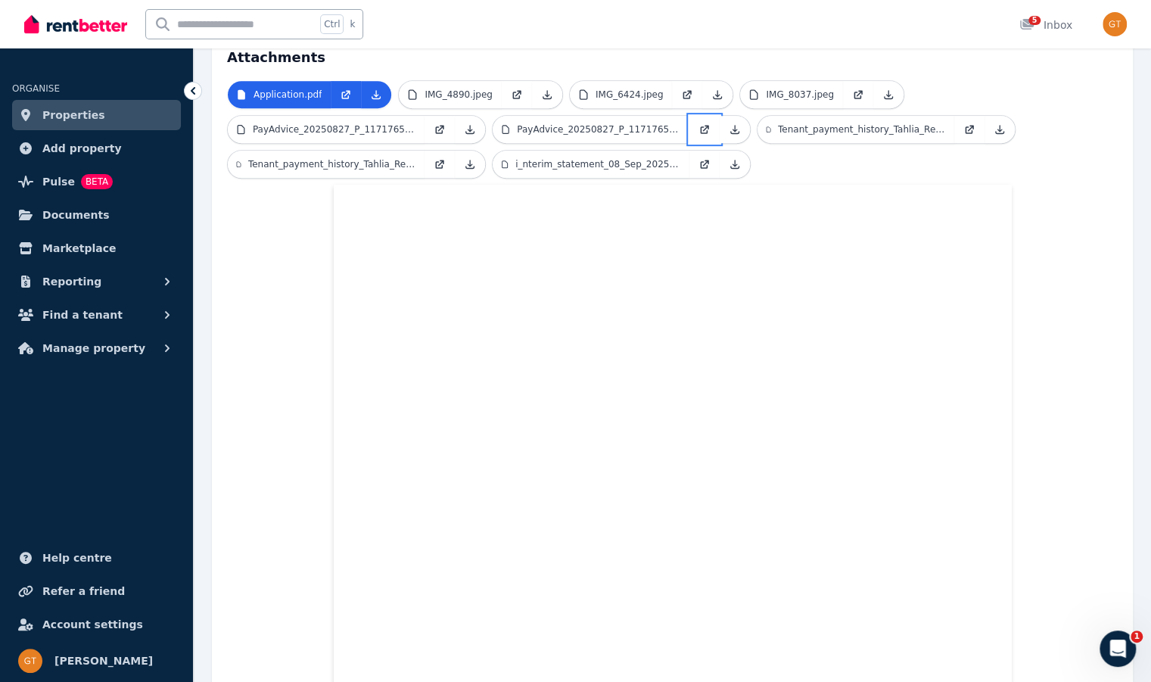
scroll to position [355, 0]
drag, startPoint x: 321, startPoint y: 369, endPoint x: 325, endPoint y: 381, distance: 12.9
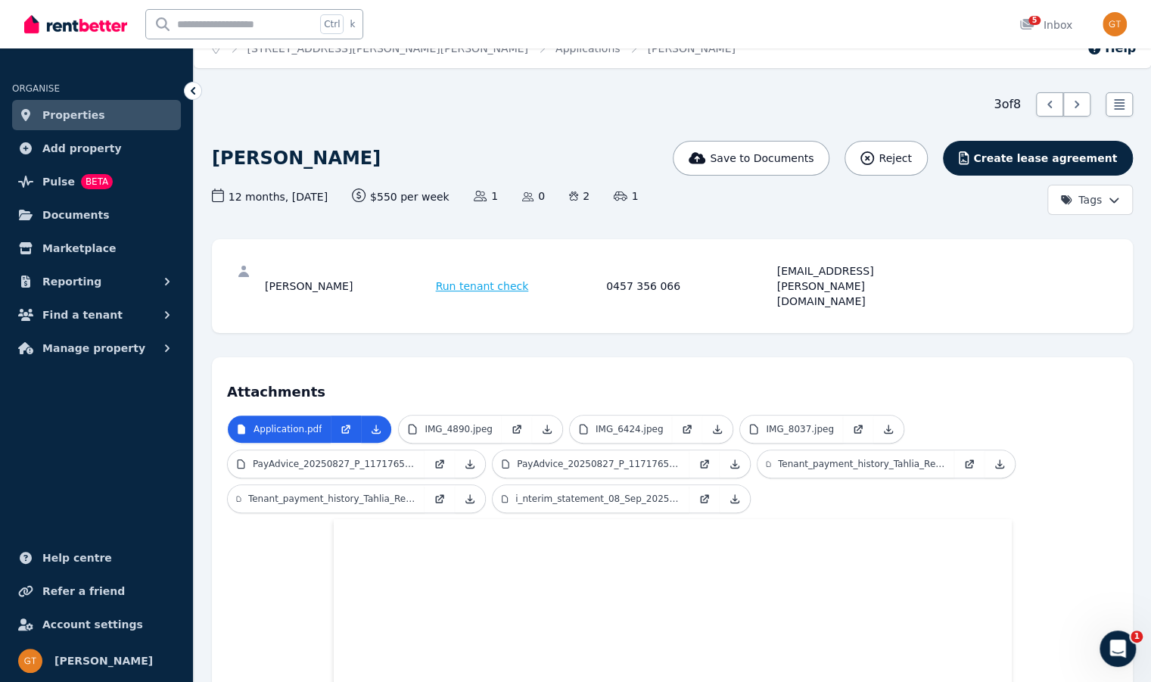
scroll to position [0, 0]
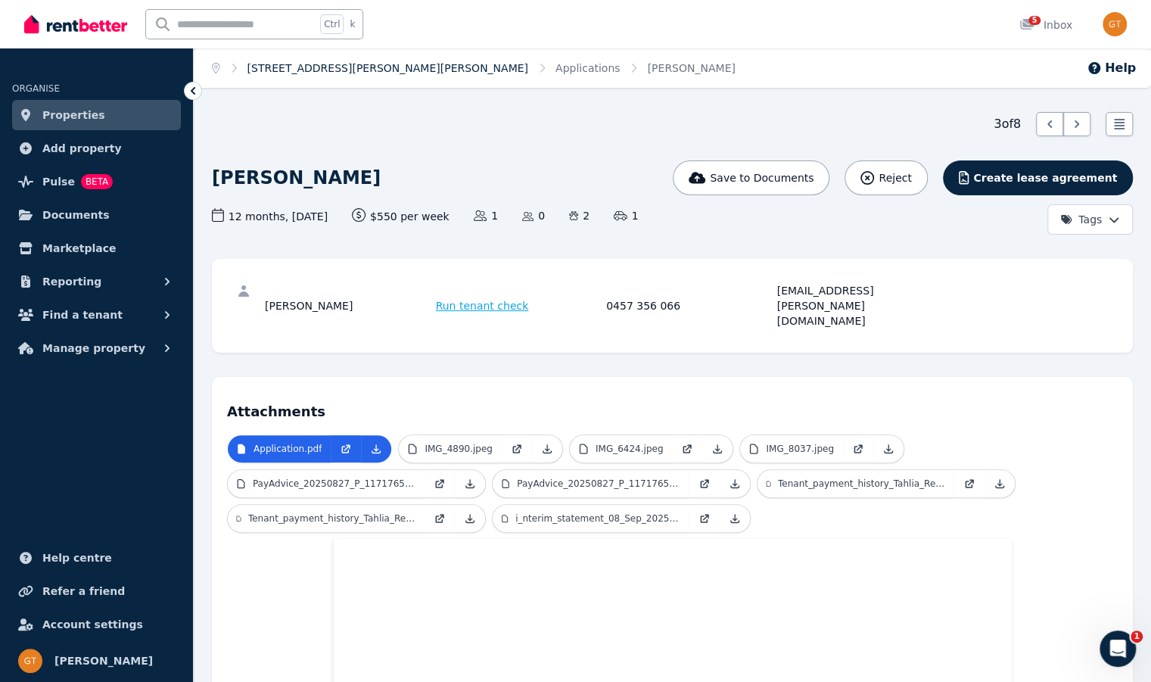
click at [276, 67] on link "[STREET_ADDRESS][PERSON_NAME][PERSON_NAME]" at bounding box center [388, 68] width 281 height 12
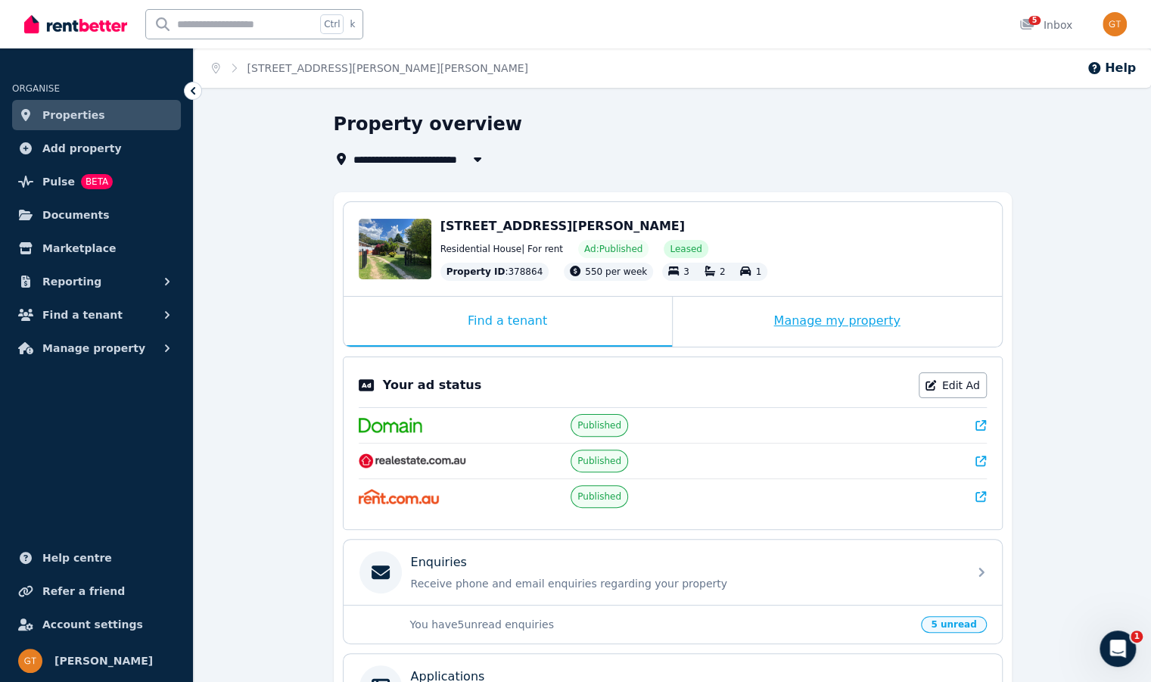
click at [799, 327] on div "Manage my property" at bounding box center [837, 322] width 329 height 50
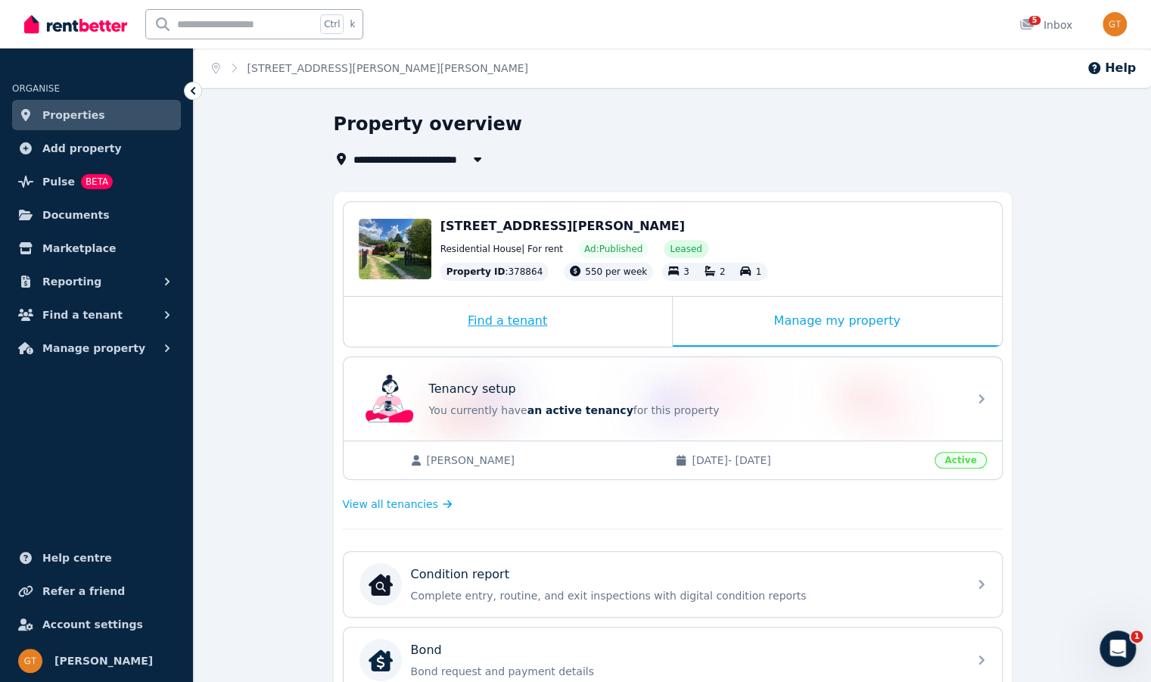
click at [534, 326] on div "Find a tenant" at bounding box center [508, 322] width 328 height 50
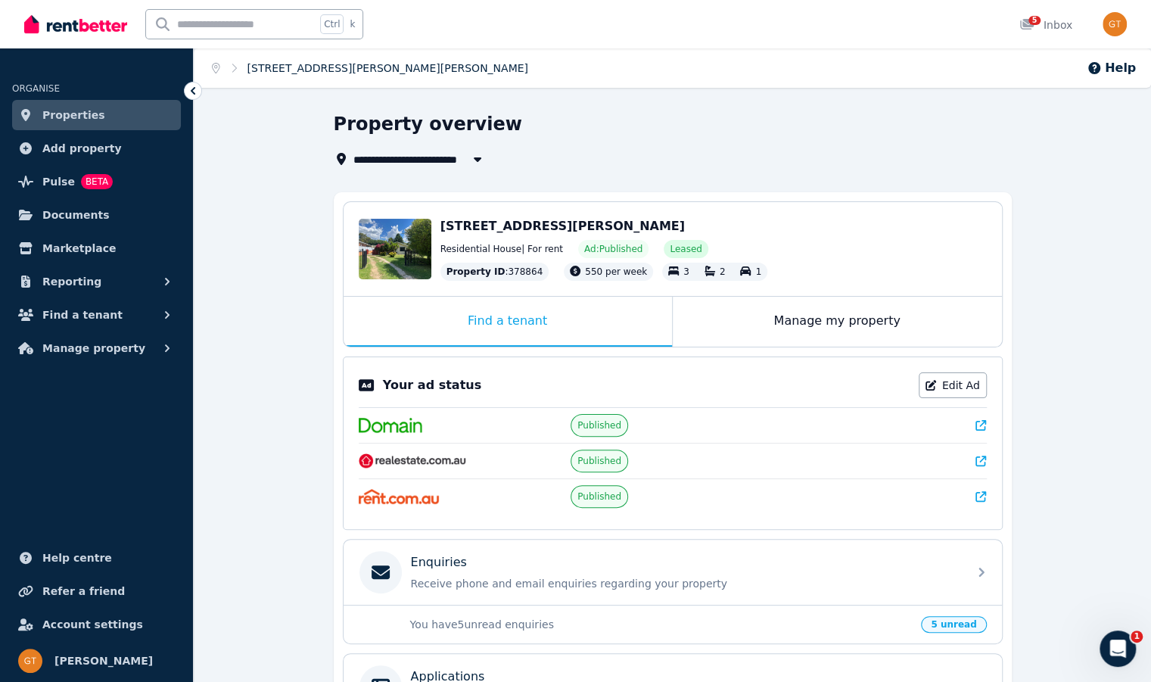
click at [288, 58] on ol "Home [STREET_ADDRESS][PERSON_NAME]" at bounding box center [370, 67] width 353 height 39
click at [291, 64] on link "[STREET_ADDRESS][PERSON_NAME][PERSON_NAME]" at bounding box center [388, 68] width 281 height 12
click at [216, 69] on icon "Breadcrumb" at bounding box center [216, 68] width 8 height 11
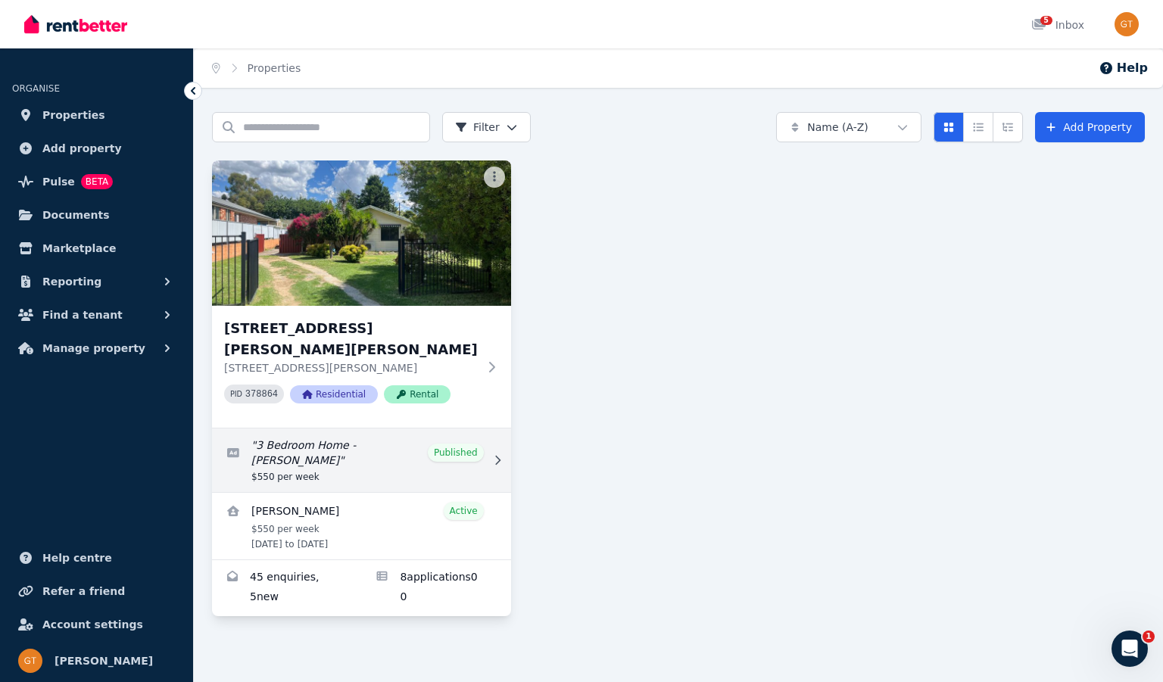
click at [384, 432] on link "Edit listing: 3 Bedroom Home - Robin Hill" at bounding box center [361, 460] width 299 height 64
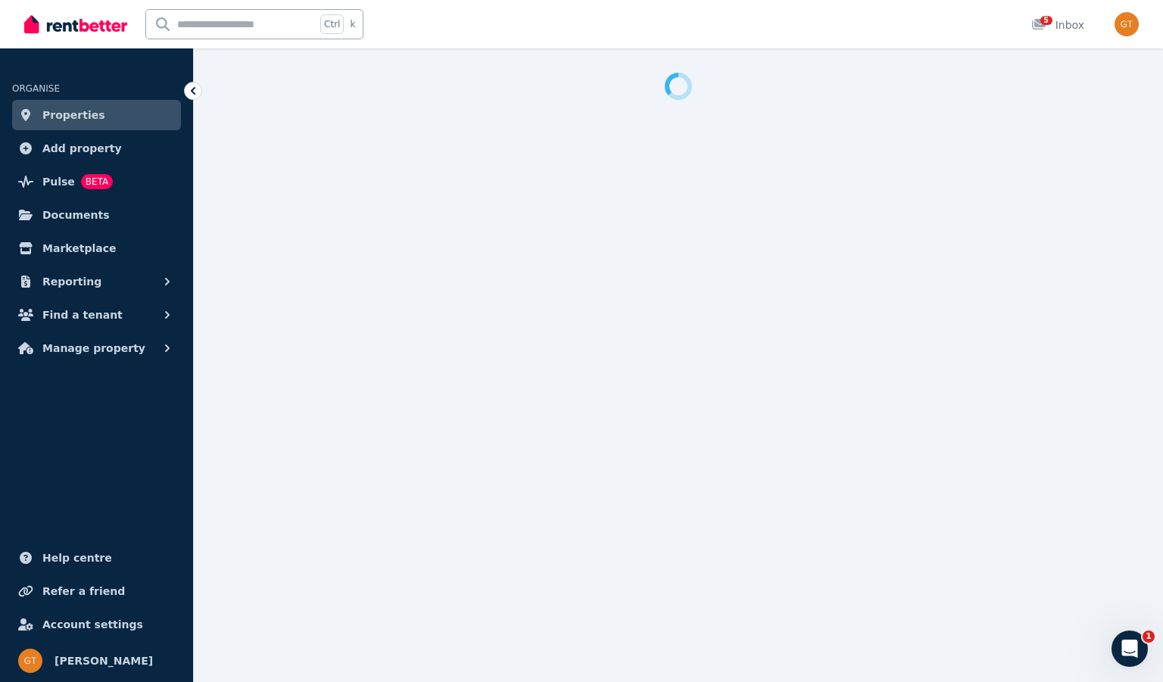
select select "**********"
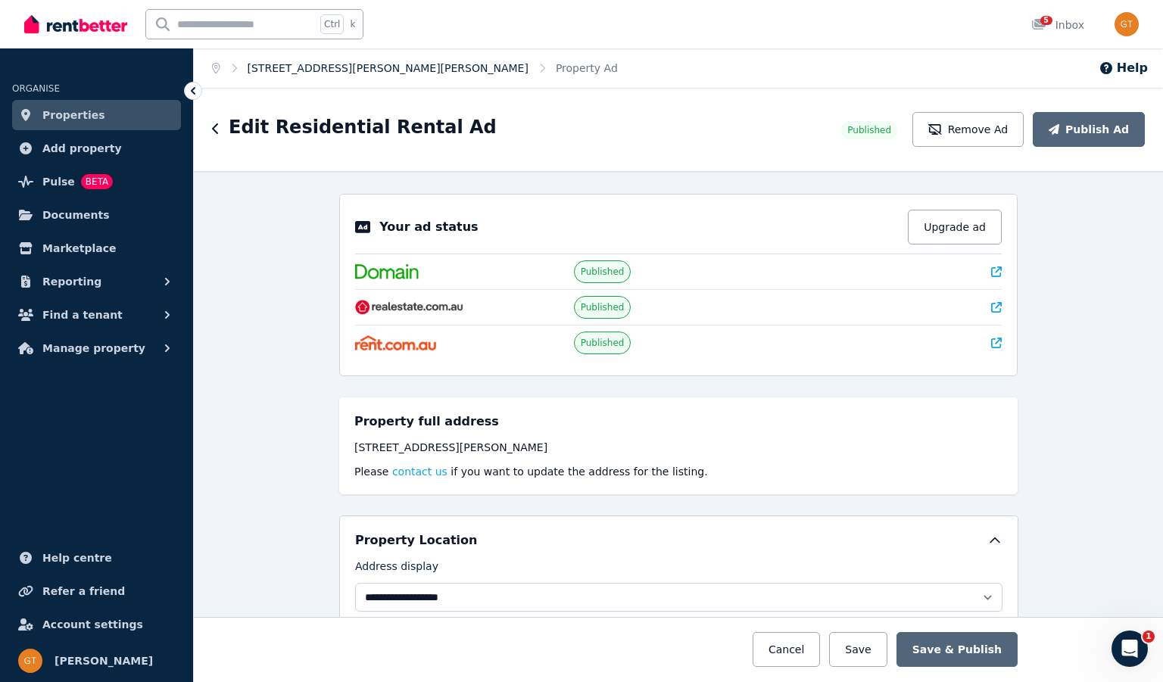
click at [276, 70] on link "[STREET_ADDRESS][PERSON_NAME][PERSON_NAME]" at bounding box center [388, 68] width 281 height 12
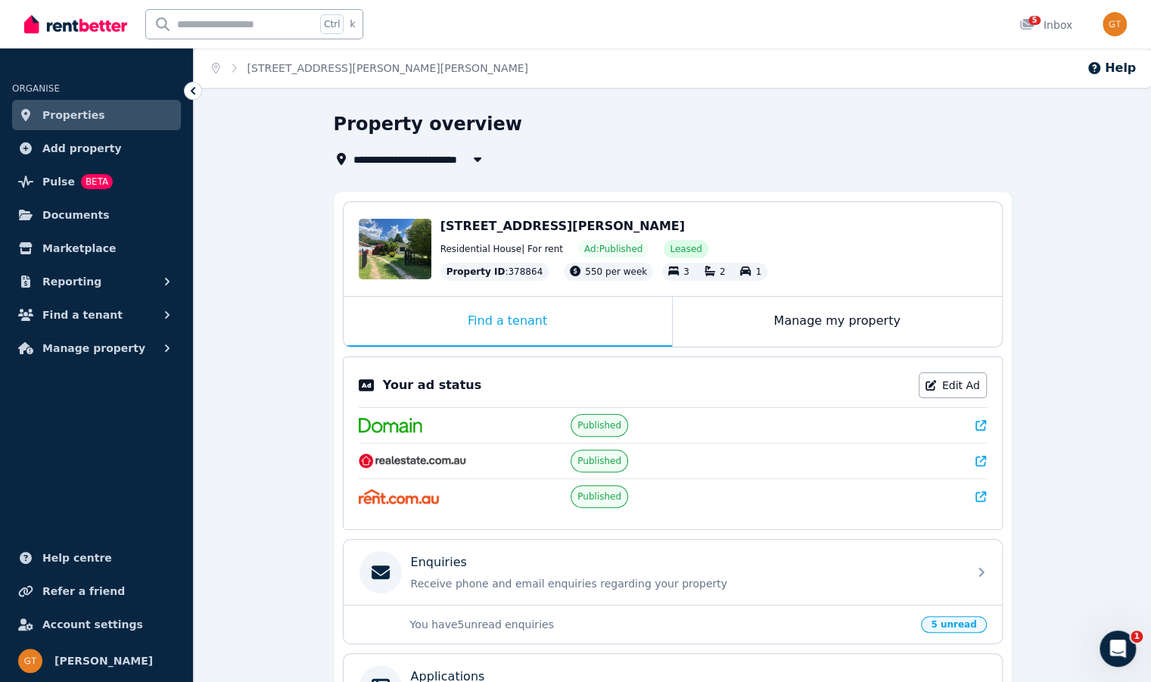
click at [220, 69] on icon "Breadcrumb" at bounding box center [216, 68] width 8 height 11
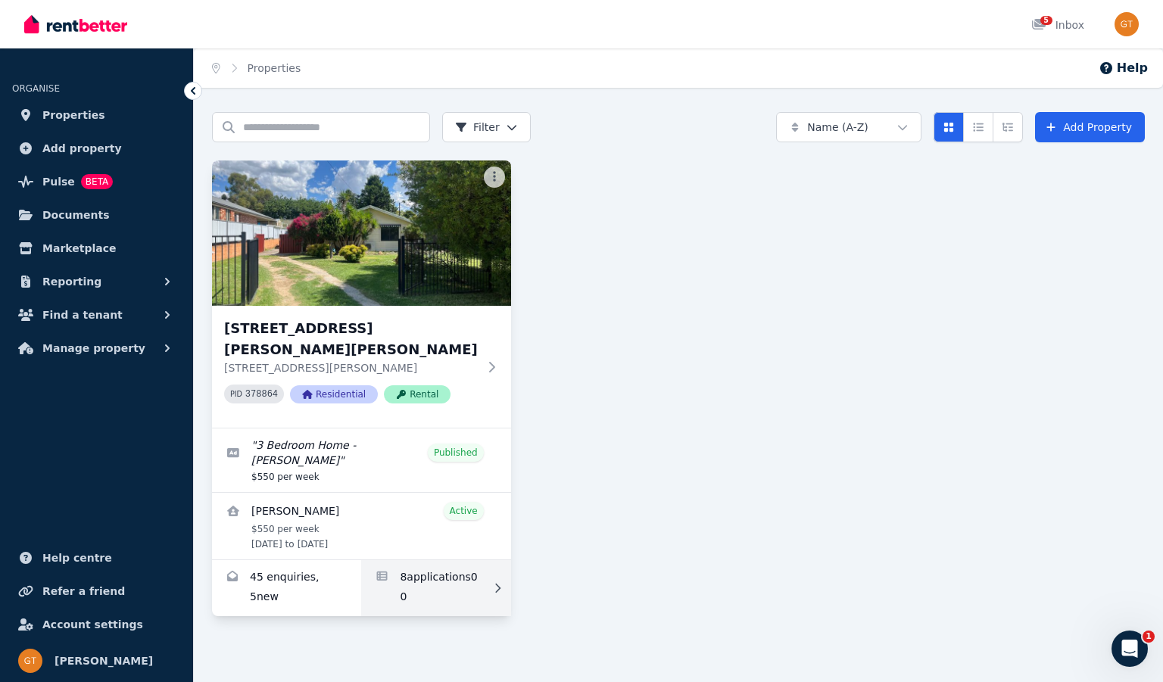
click at [445, 560] on link "Applications for 154 Vittoria St, Robin Hill" at bounding box center [435, 588] width 149 height 56
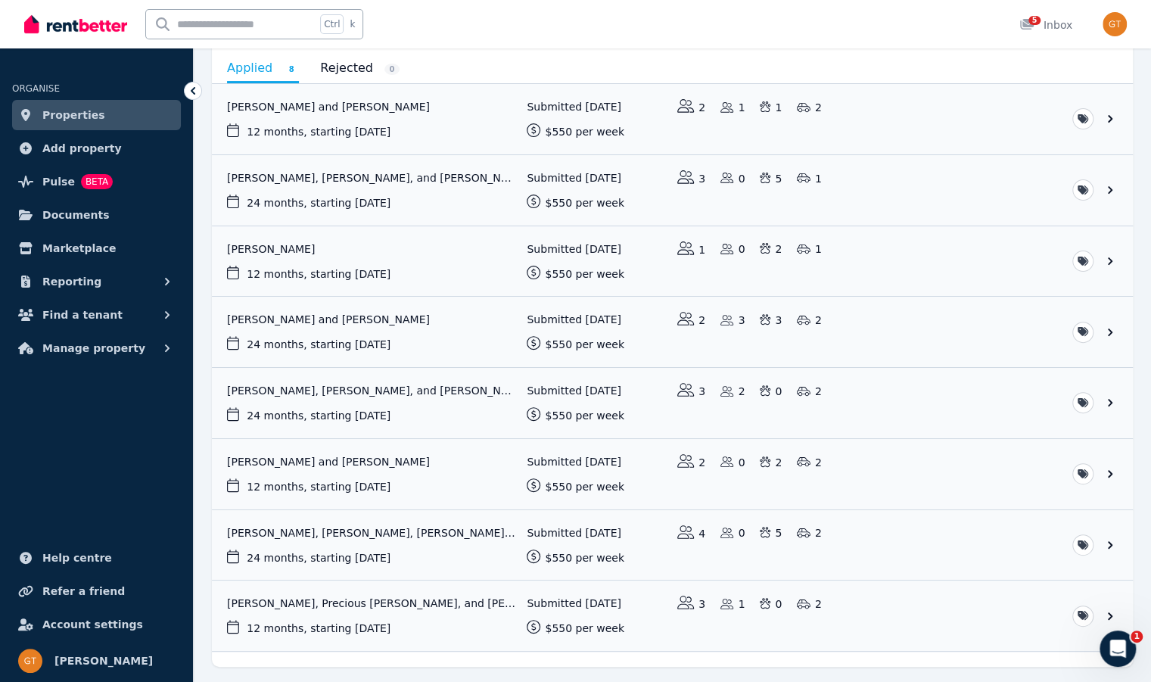
scroll to position [145, 0]
